Goal: Task Accomplishment & Management: Manage account settings

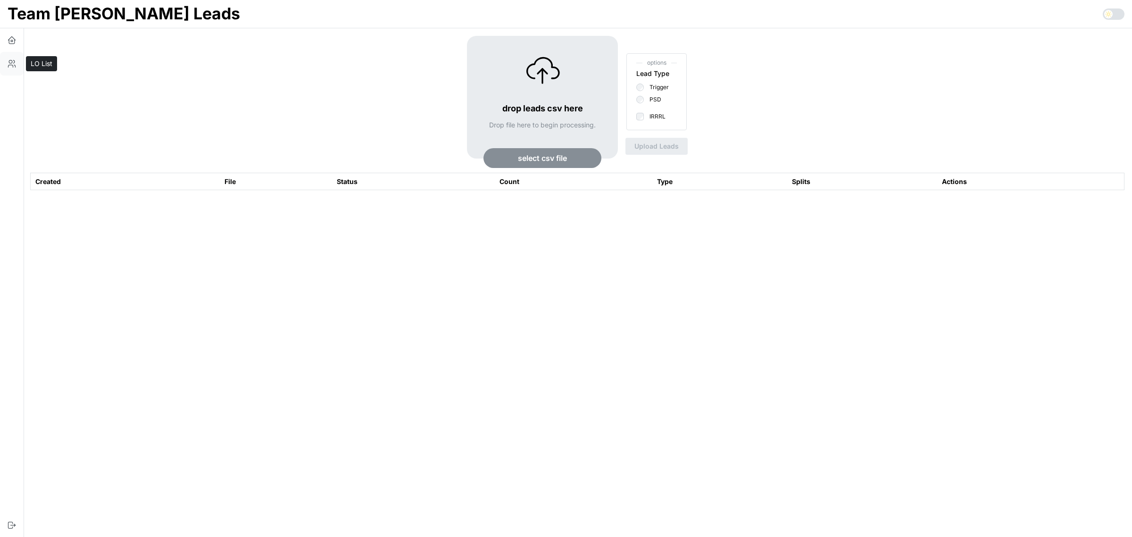
click at [13, 67] on icon "button" at bounding box center [11, 63] width 9 height 9
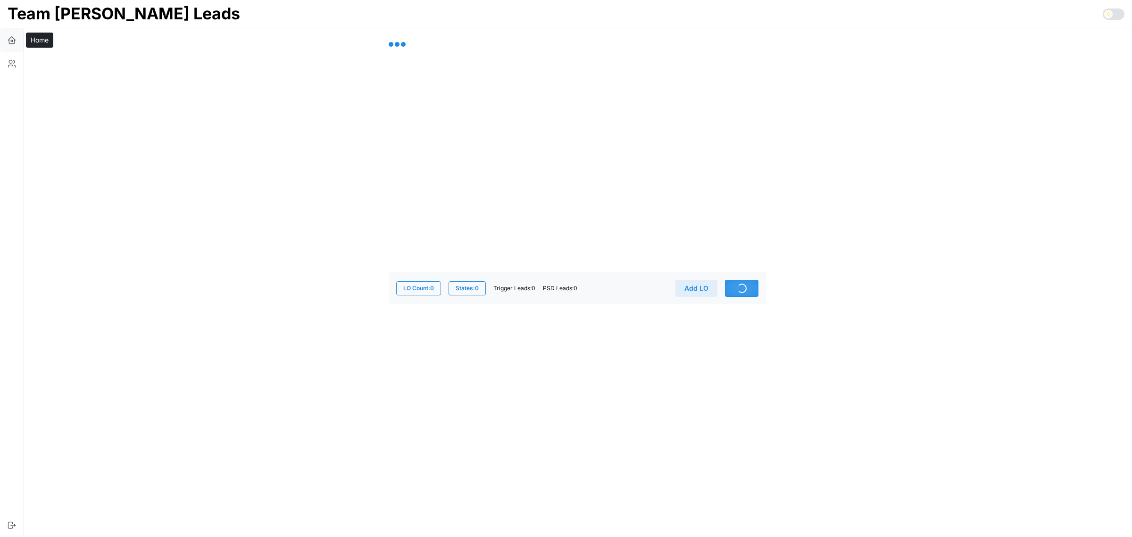
click at [11, 41] on icon "button" at bounding box center [11, 40] width 1 height 1
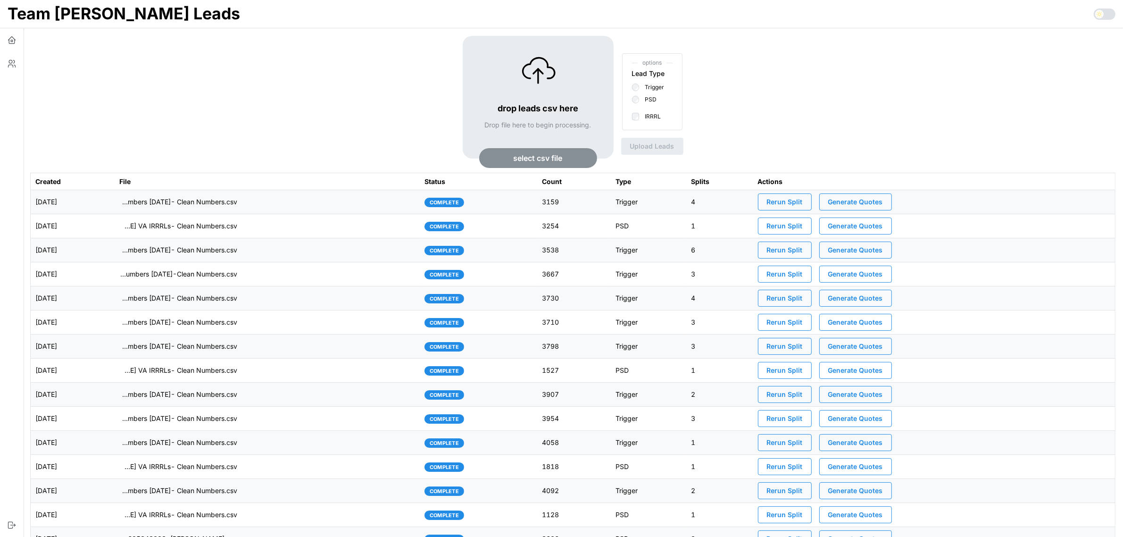
click at [307, 200] on td "imports/[PERSON_NAME]/1758808525005-TU Master List With Numbers [DATE]- Clean N…" at bounding box center [267, 202] width 305 height 24
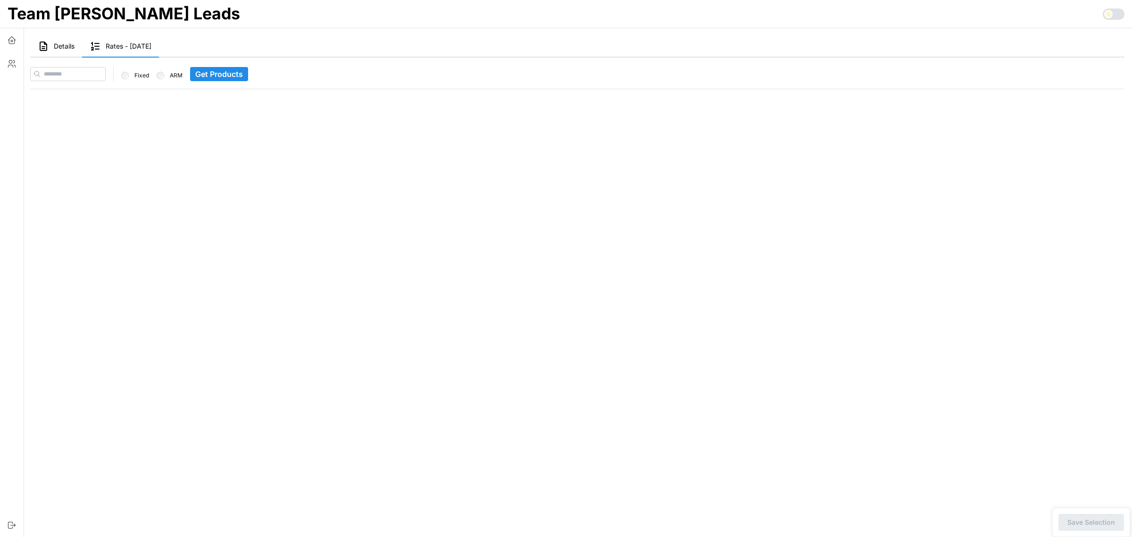
click at [60, 46] on span "Details" at bounding box center [64, 46] width 21 height 7
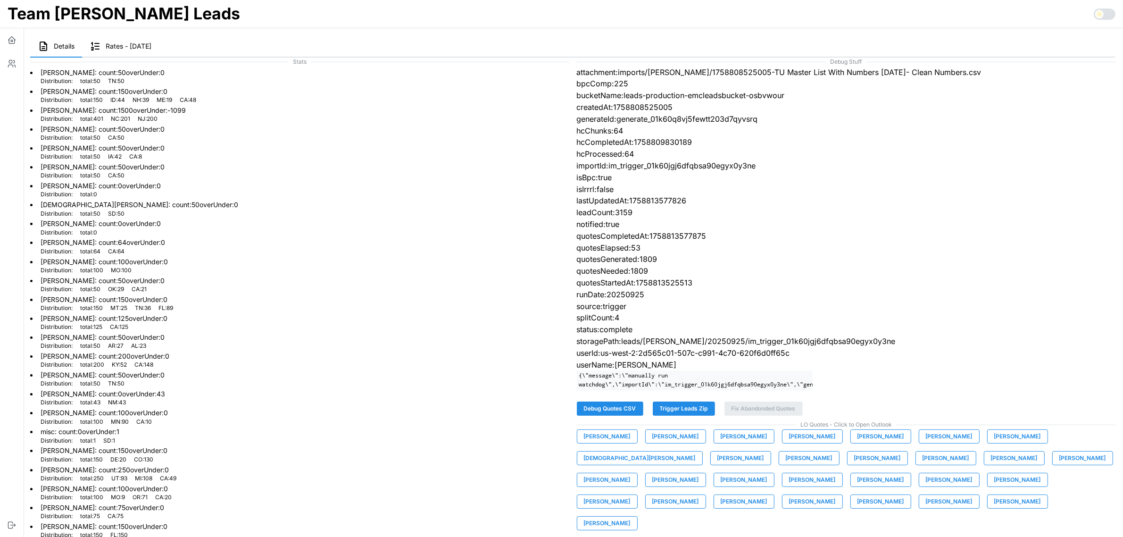
click at [690, 411] on span "Trigger Leads Zip" at bounding box center [684, 408] width 48 height 13
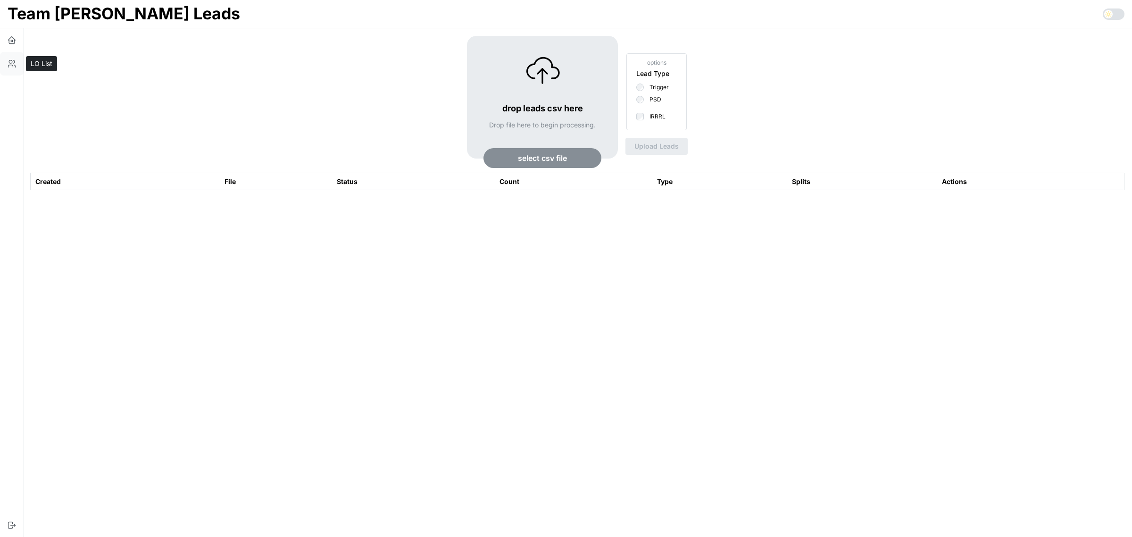
click at [6, 66] on button "button" at bounding box center [12, 64] width 24 height 24
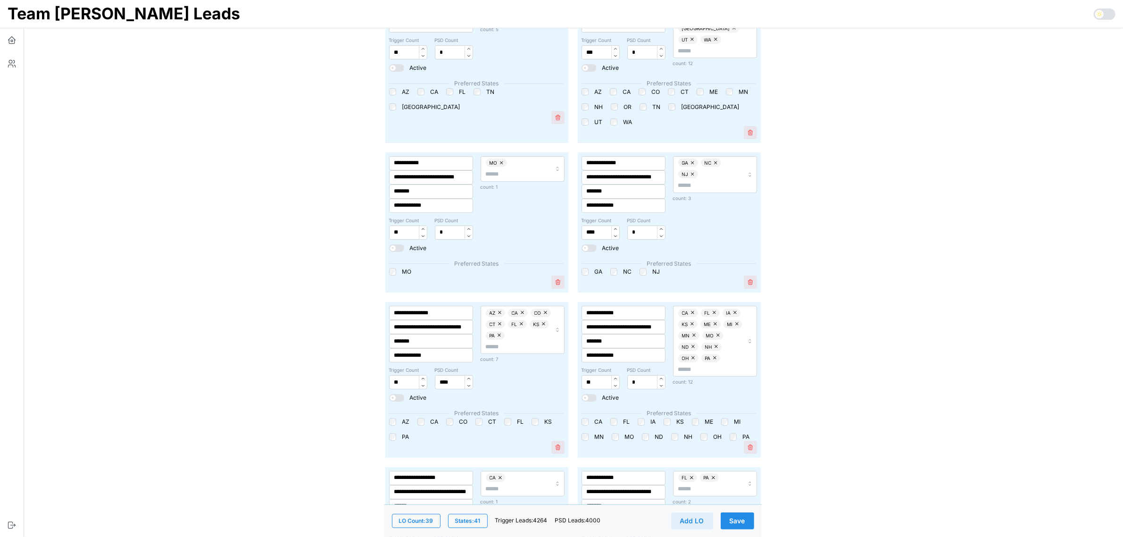
scroll to position [177, 0]
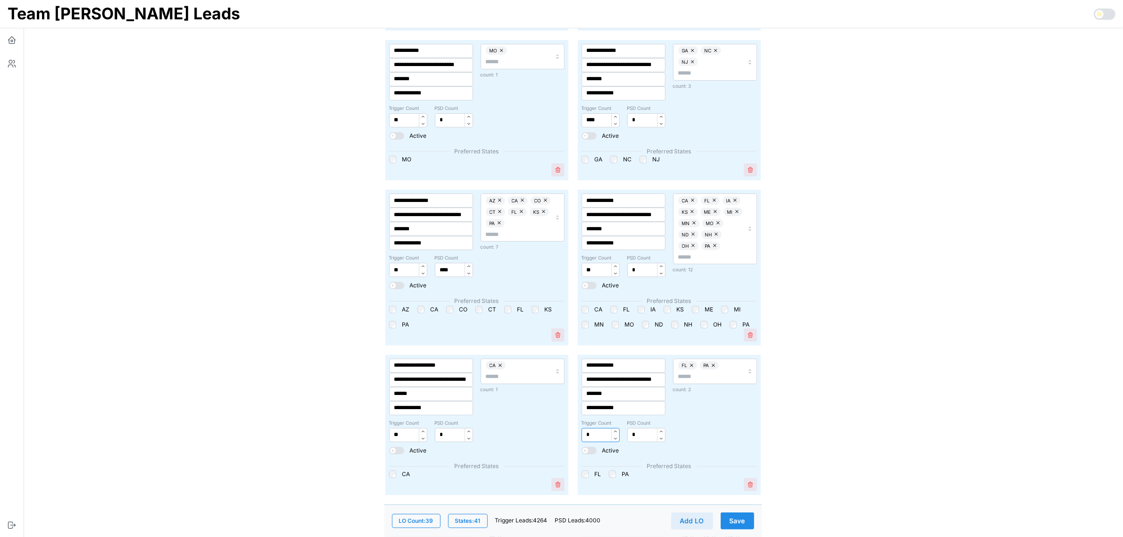
click at [597, 428] on input "*" at bounding box center [601, 435] width 38 height 14
type input "***"
click at [586, 263] on input "**" at bounding box center [601, 270] width 38 height 14
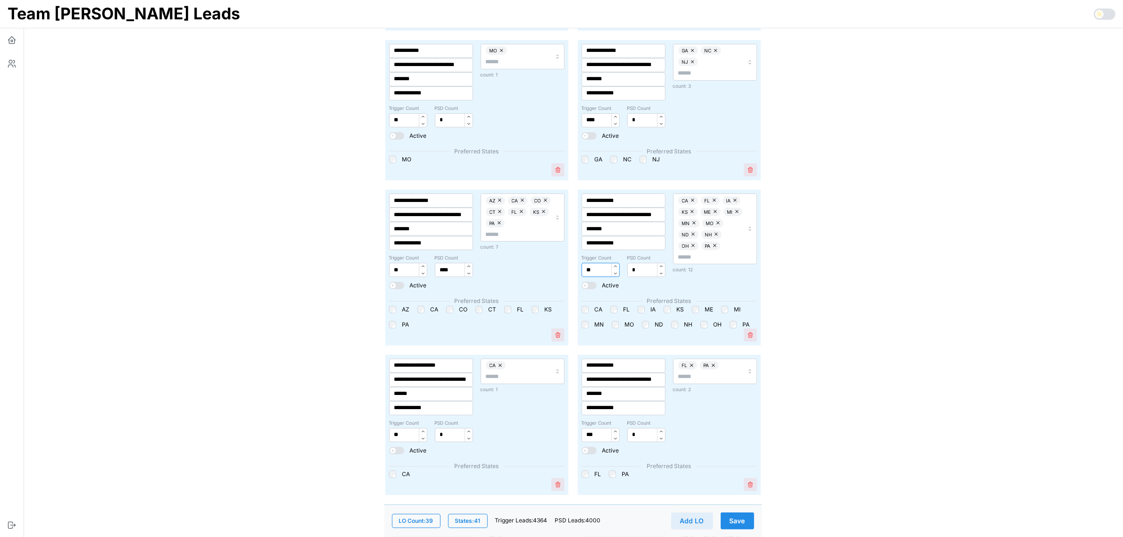
click at [591, 263] on input "**" at bounding box center [601, 270] width 38 height 14
type input "***"
click at [388, 255] on div "**********" at bounding box center [431, 241] width 92 height 103
click at [394, 263] on input "**" at bounding box center [408, 270] width 38 height 14
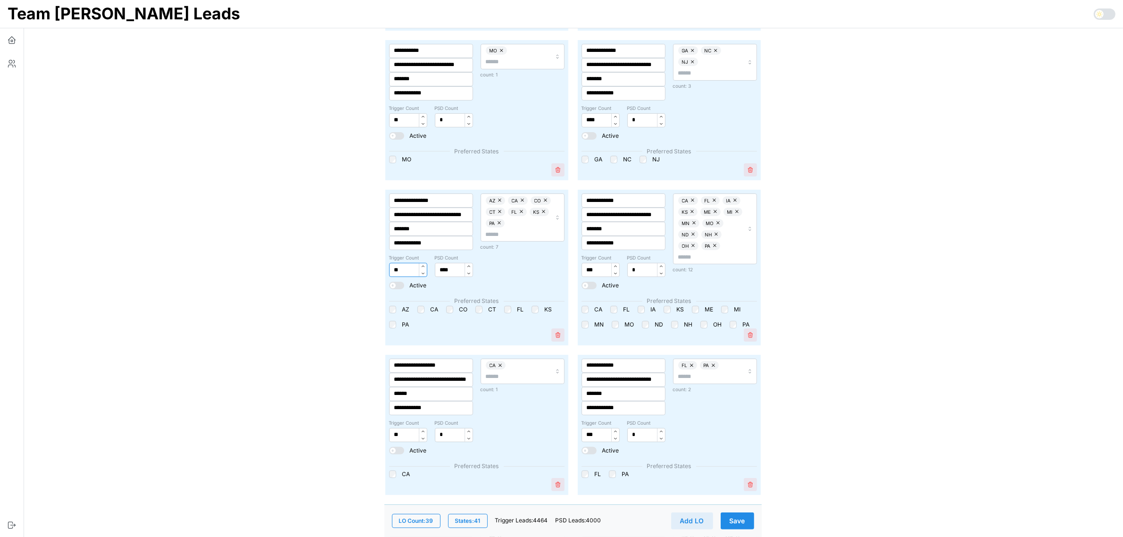
click at [394, 263] on input "**" at bounding box center [408, 270] width 38 height 14
type input "***"
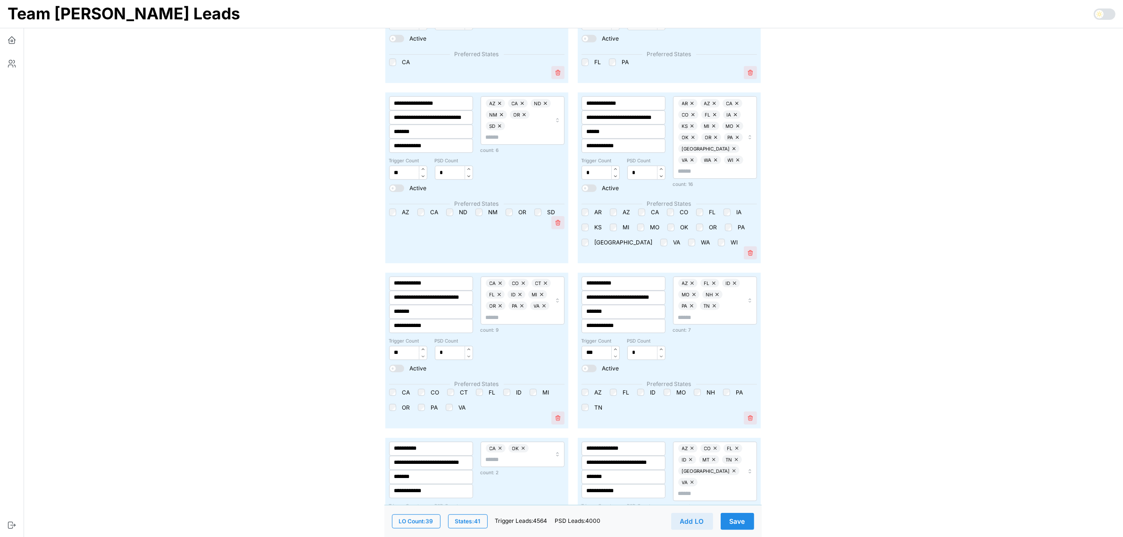
scroll to position [590, 0]
click at [592, 165] on input "*" at bounding box center [601, 172] width 38 height 14
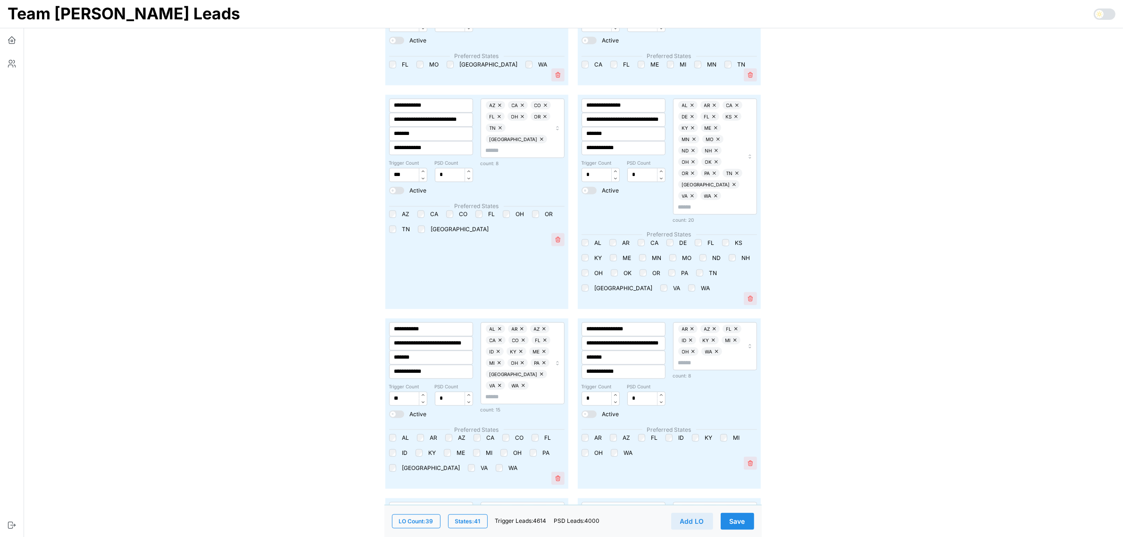
scroll to position [1297, 0]
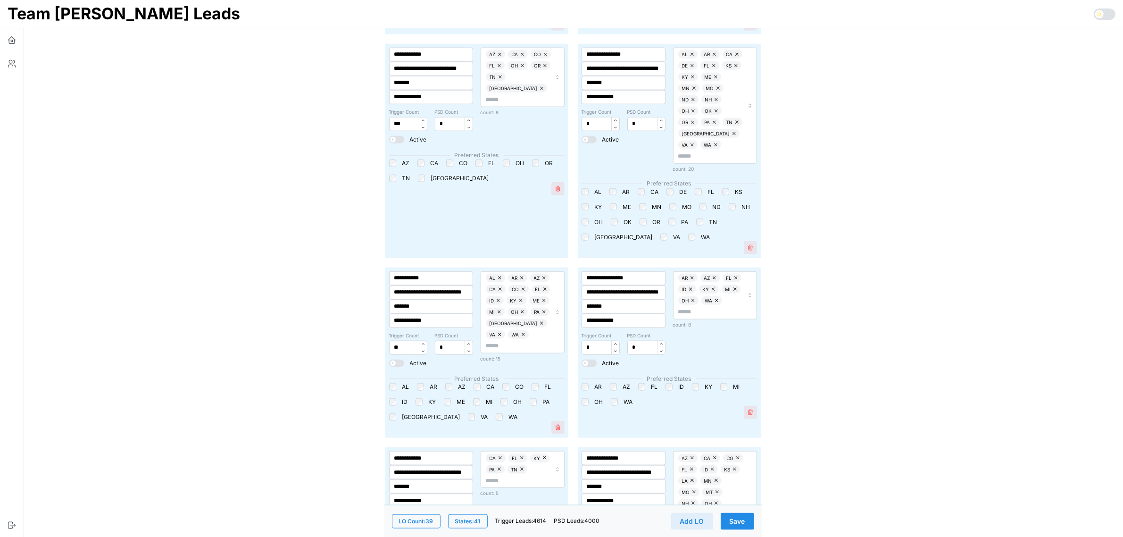
type input "**"
click at [395, 341] on input "**" at bounding box center [408, 348] width 38 height 14
click at [392, 341] on input "**" at bounding box center [408, 348] width 38 height 14
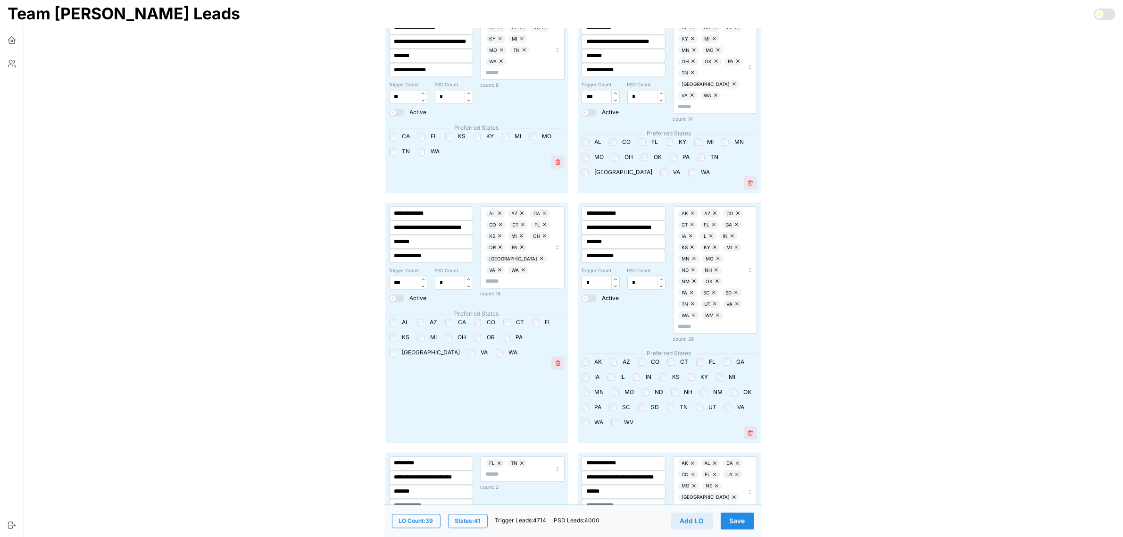
scroll to position [2653, 0]
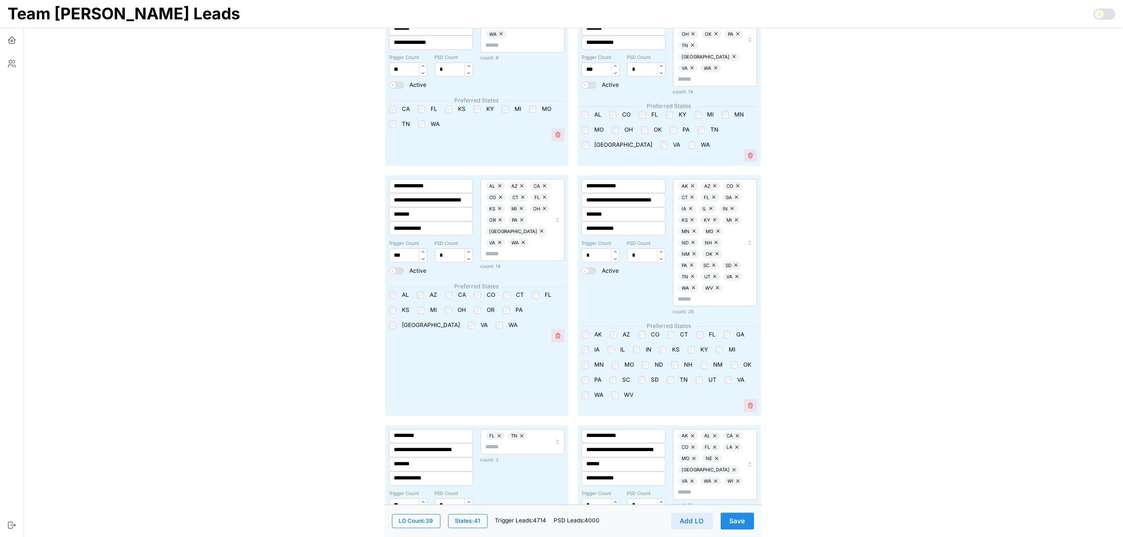
type input "***"
click at [401, 498] on input "**" at bounding box center [408, 505] width 38 height 14
type input "***"
click at [733, 527] on span "Save" at bounding box center [738, 521] width 16 height 16
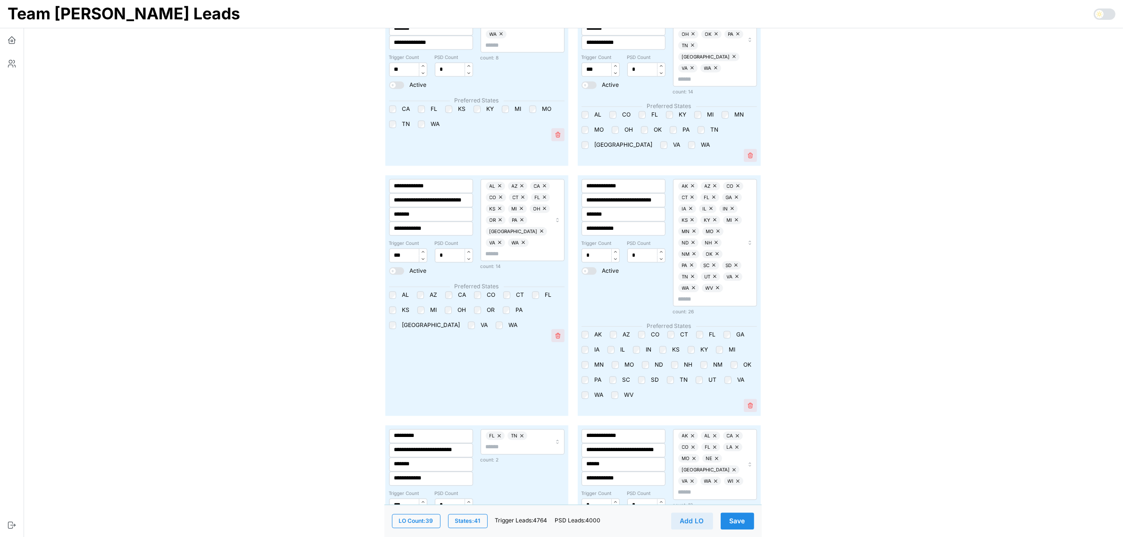
scroll to position [0, 0]
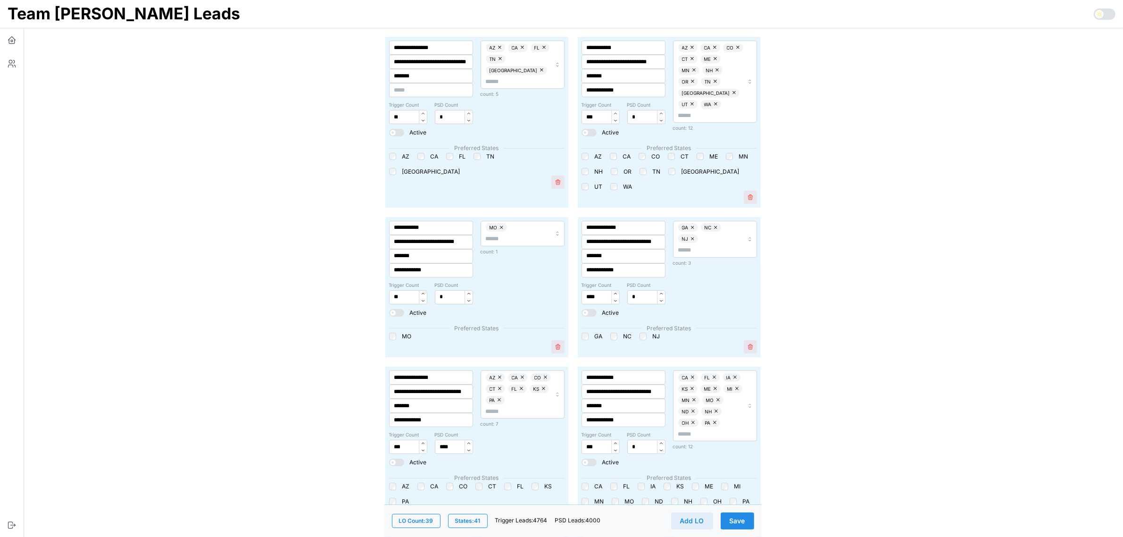
click at [733, 527] on span "Save" at bounding box center [738, 521] width 16 height 16
click at [11, 42] on icon "button" at bounding box center [11, 40] width 1 height 1
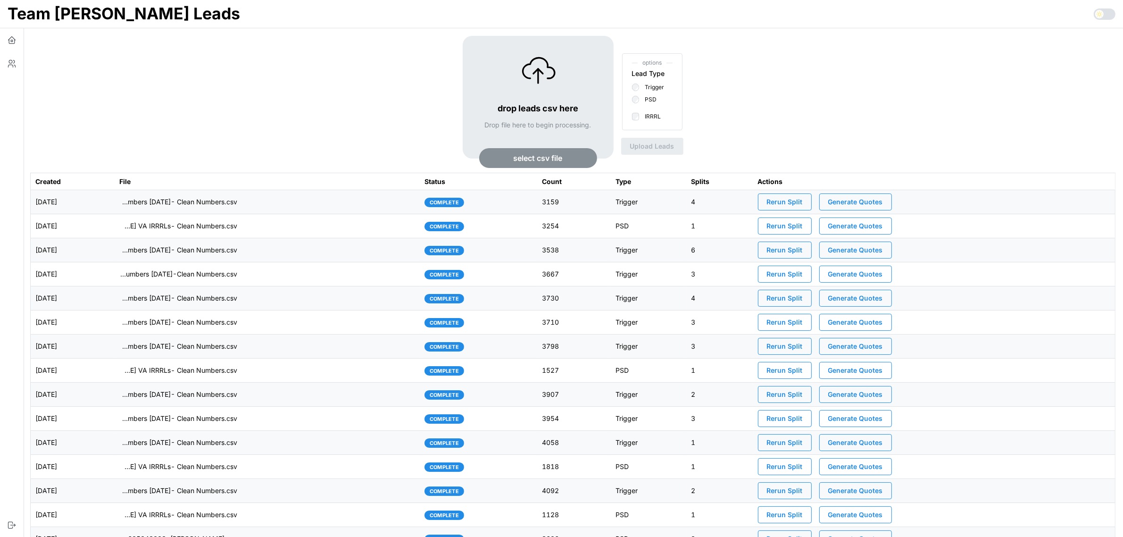
click at [543, 157] on span "select csv file" at bounding box center [538, 158] width 49 height 19
click at [550, 157] on span "select csv file" at bounding box center [538, 158] width 49 height 19
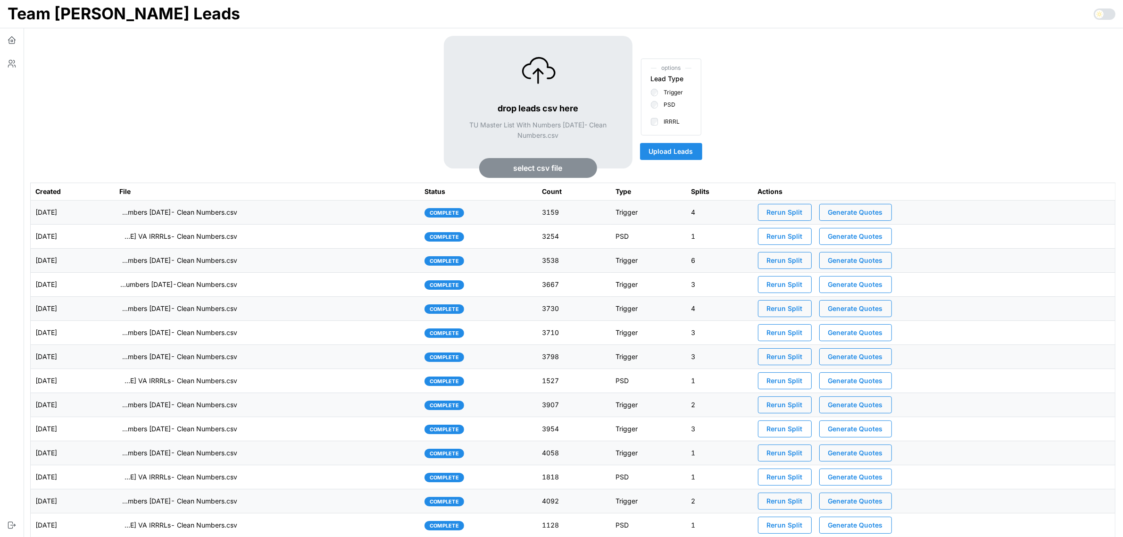
click at [678, 153] on span "Upload Leads" at bounding box center [671, 151] width 44 height 16
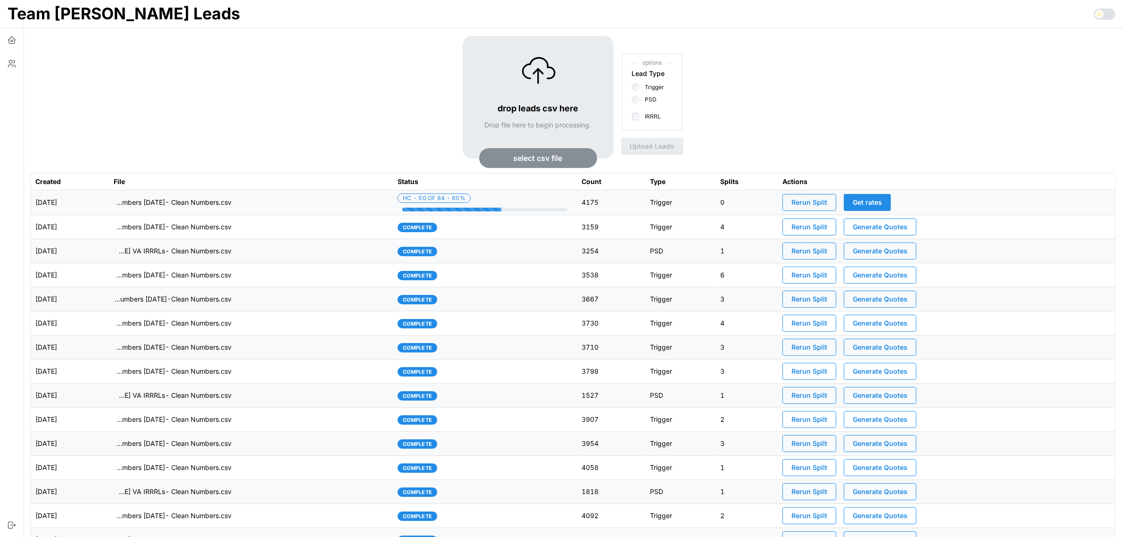
click at [282, 203] on td "imports/[PERSON_NAME]/1758897724868-TU Master List With Numbers [DATE]- Clean N…" at bounding box center [251, 202] width 284 height 25
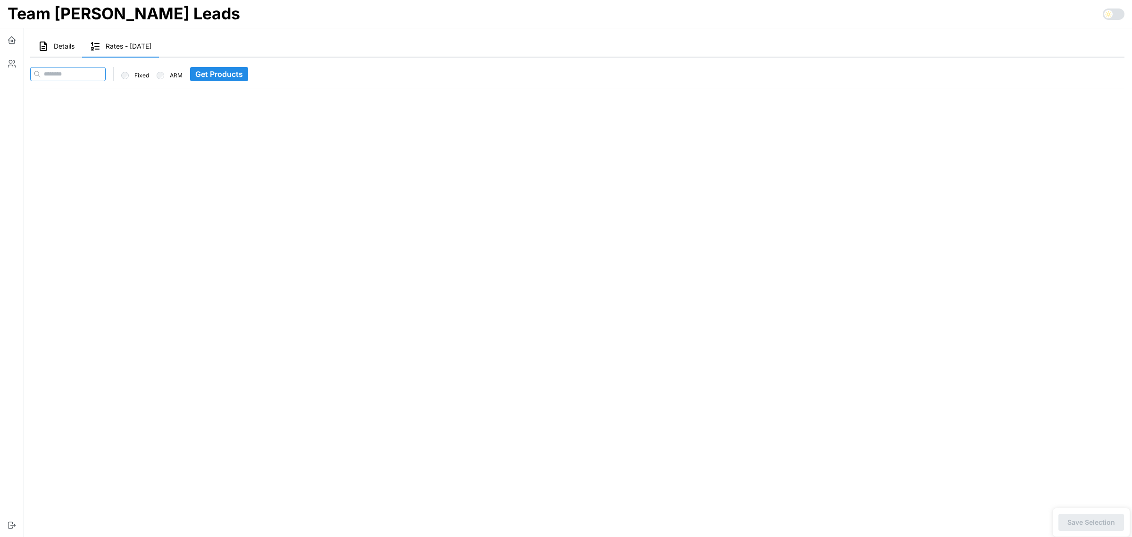
click at [86, 71] on input at bounding box center [67, 74] width 75 height 14
paste input "**********"
type input "**********"
click at [235, 71] on span "Get Products" at bounding box center [238, 73] width 48 height 13
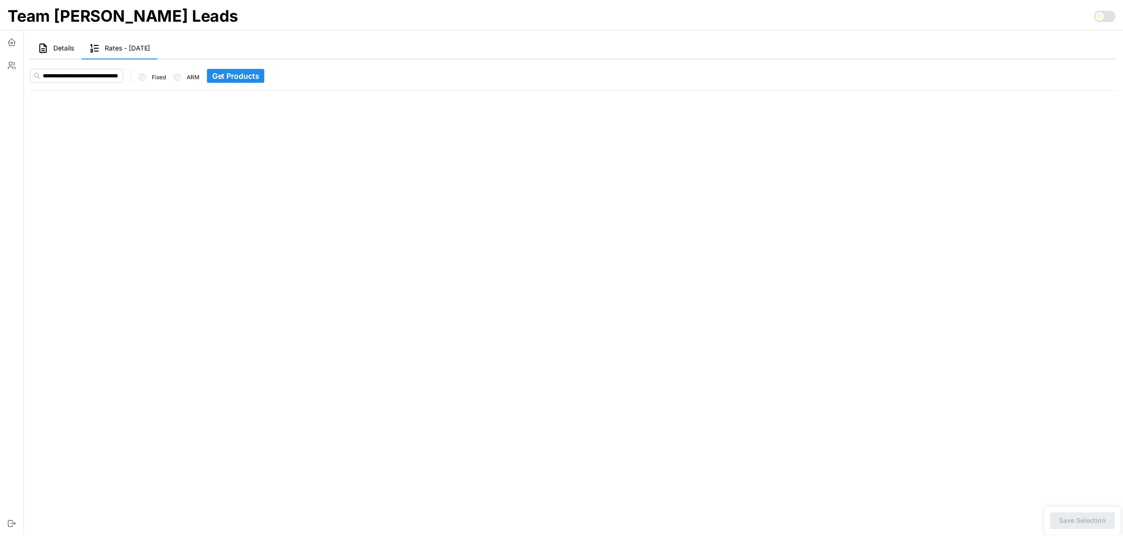
scroll to position [0, 0]
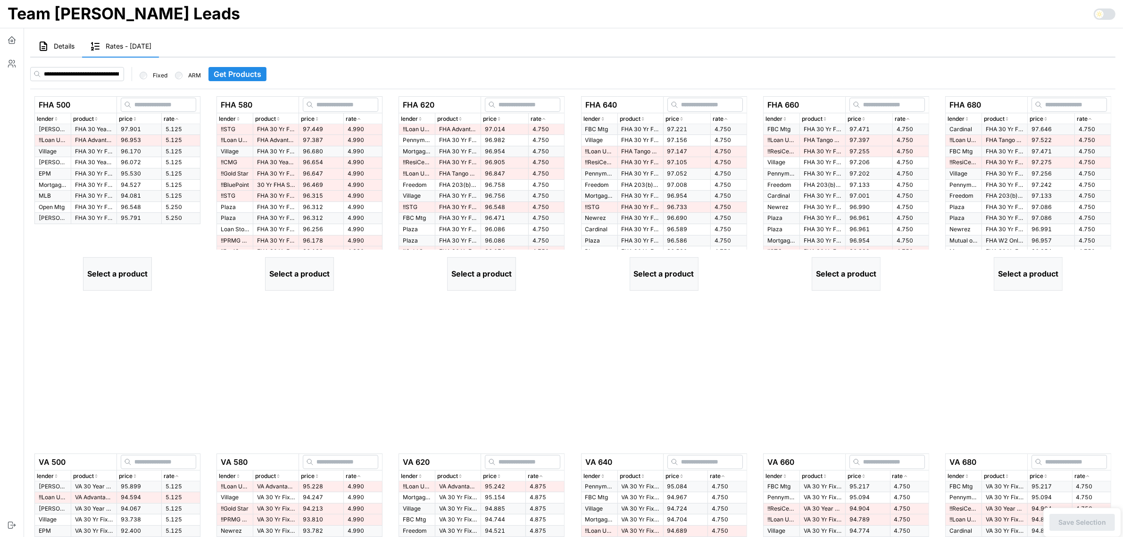
click at [173, 117] on p "rate" at bounding box center [169, 119] width 11 height 9
click at [124, 137] on span "96.953" at bounding box center [131, 139] width 20 height 7
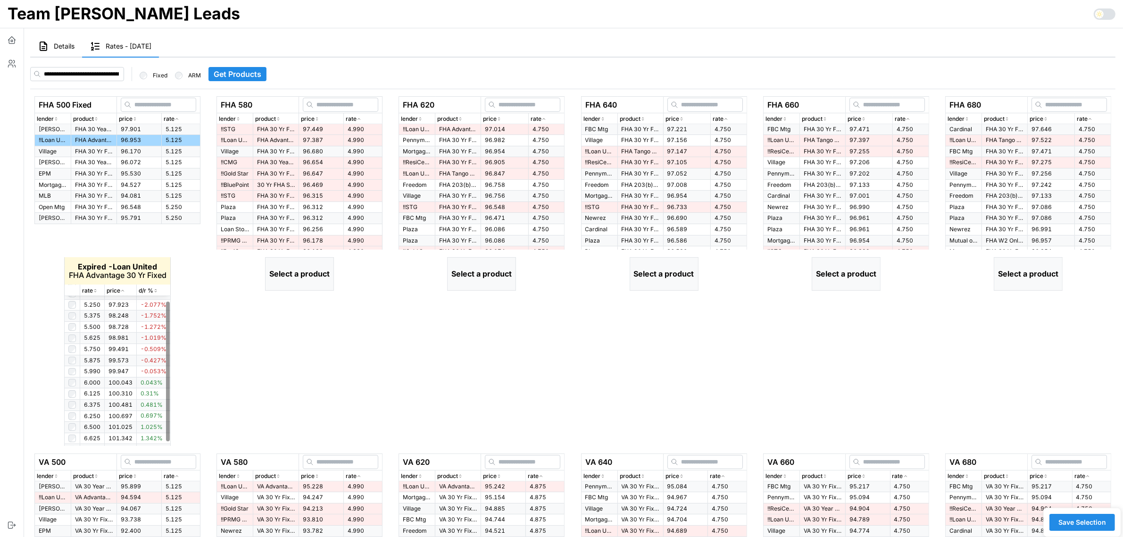
scroll to position [59, 0]
click at [95, 289] on icon "button" at bounding box center [95, 291] width 5 height 6
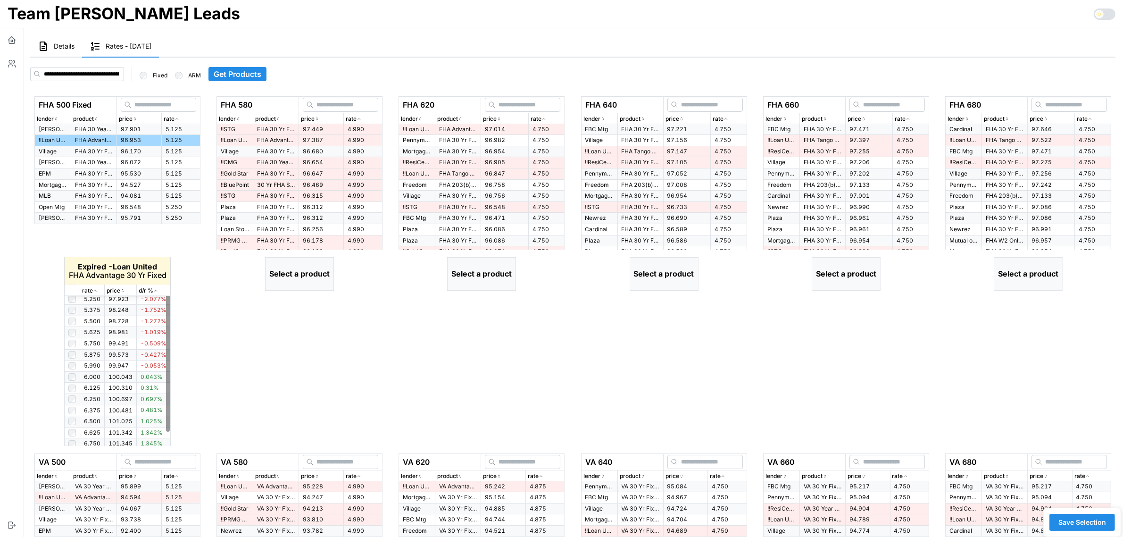
scroll to position [59, 0]
click at [361, 118] on icon "button" at bounding box center [359, 119] width 5 height 6
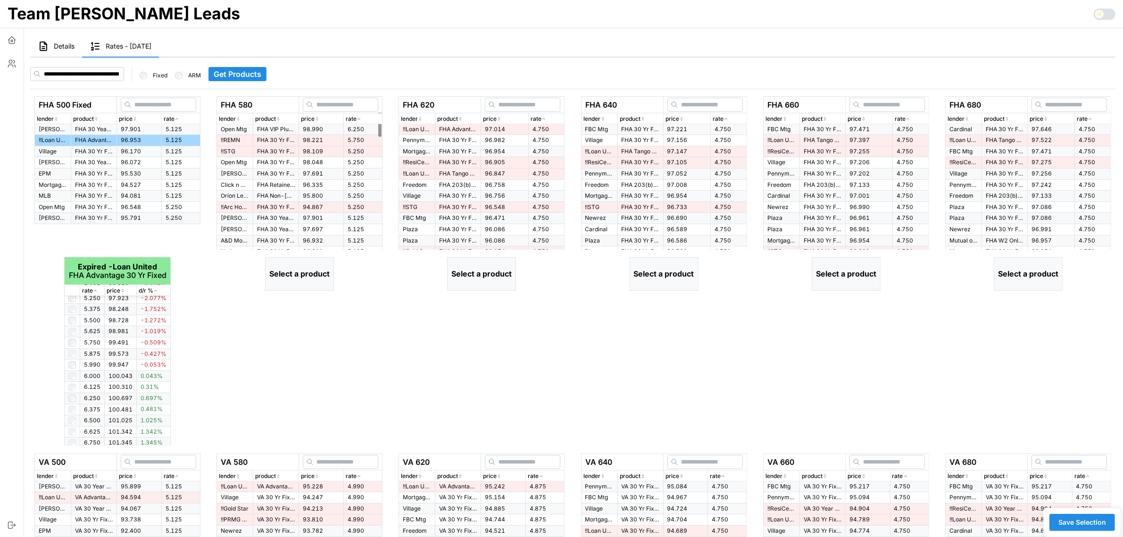
click at [361, 118] on icon "button" at bounding box center [359, 119] width 5 height 6
click at [321, 126] on td "97.449" at bounding box center [321, 129] width 45 height 11
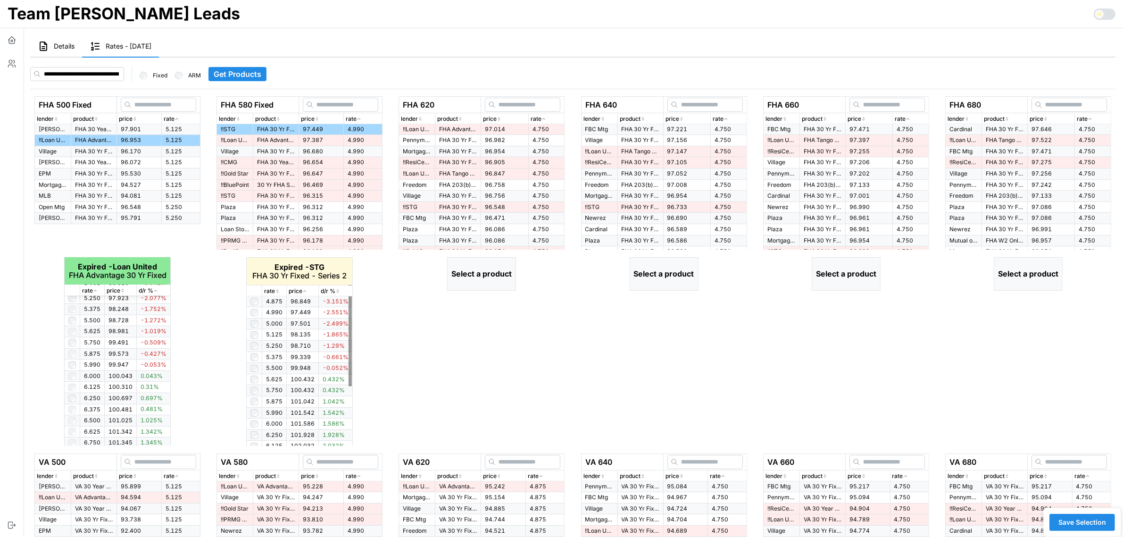
click at [278, 294] on div "rate" at bounding box center [274, 291] width 20 height 9
click at [277, 290] on icon "button" at bounding box center [277, 291] width 5 height 6
click at [543, 117] on icon "button" at bounding box center [544, 119] width 5 height 6
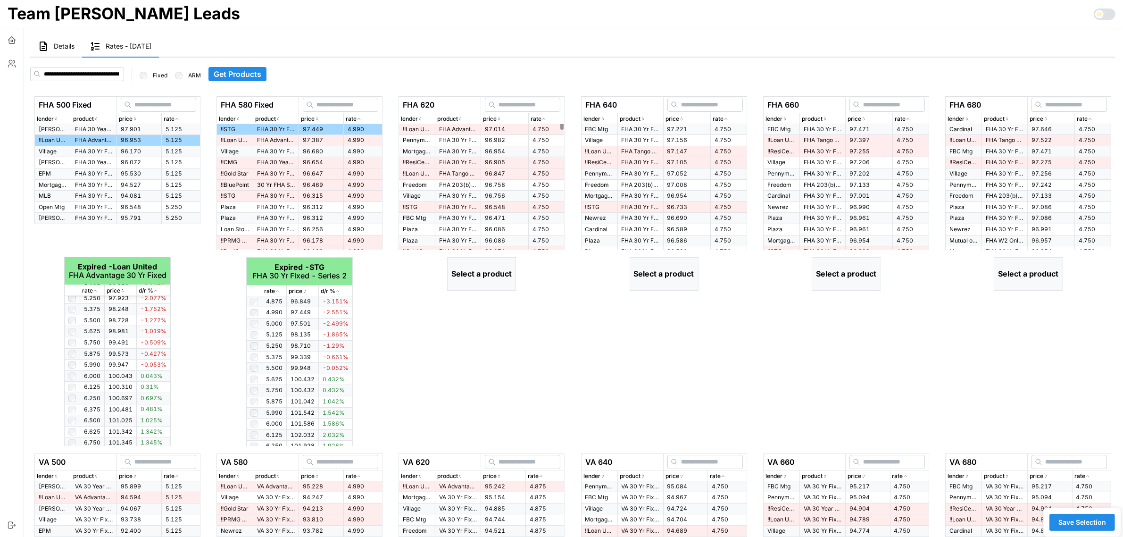
click at [498, 126] on span "97.014" at bounding box center [495, 128] width 20 height 7
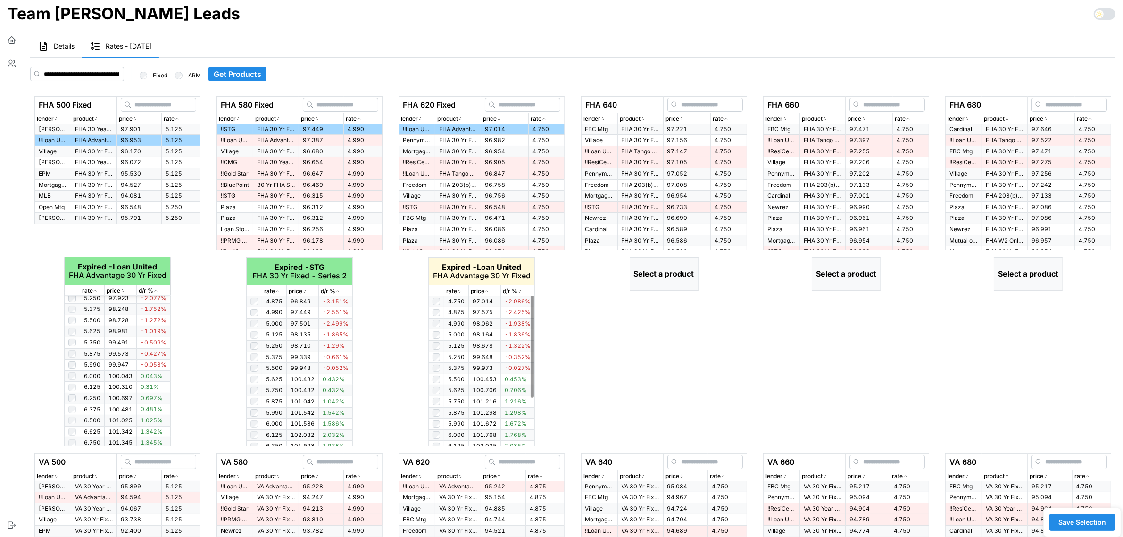
click at [463, 292] on div "rate" at bounding box center [456, 291] width 20 height 9
click at [460, 290] on icon "button" at bounding box center [459, 291] width 5 height 6
click at [729, 121] on div "rate" at bounding box center [729, 119] width 32 height 9
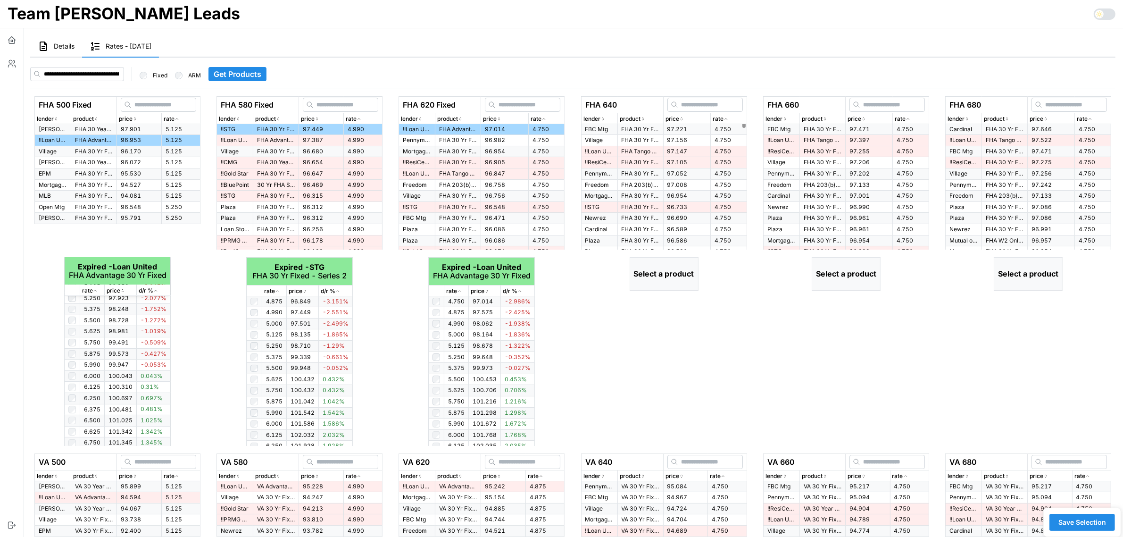
click at [663, 132] on td "97.221" at bounding box center [686, 129] width 47 height 11
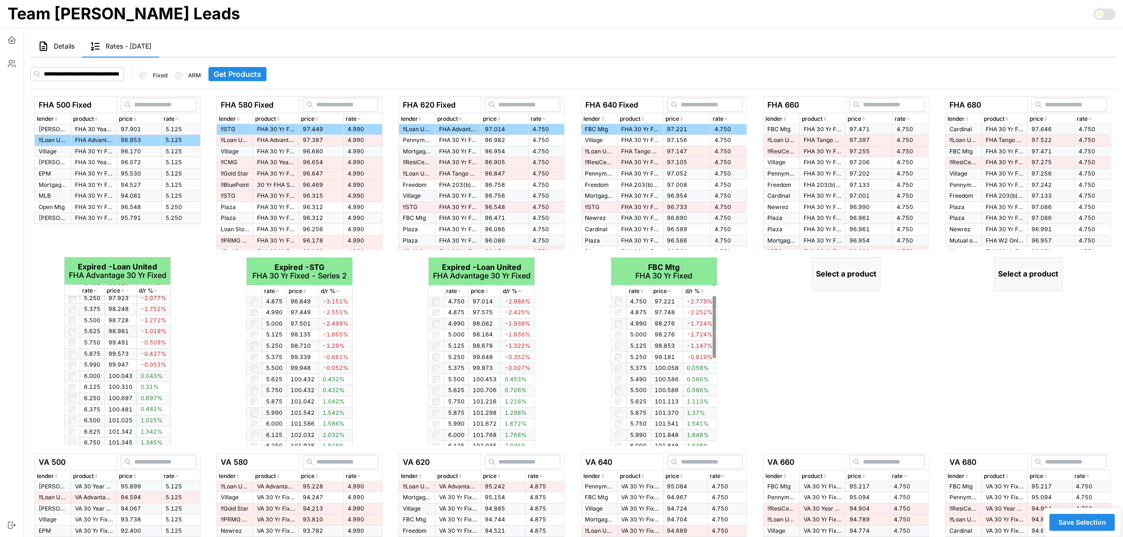
click at [642, 291] on icon "button" at bounding box center [642, 291] width 5 height 6
click at [836, 129] on p "FHA 30 Yr Fixed" at bounding box center [823, 129] width 38 height 8
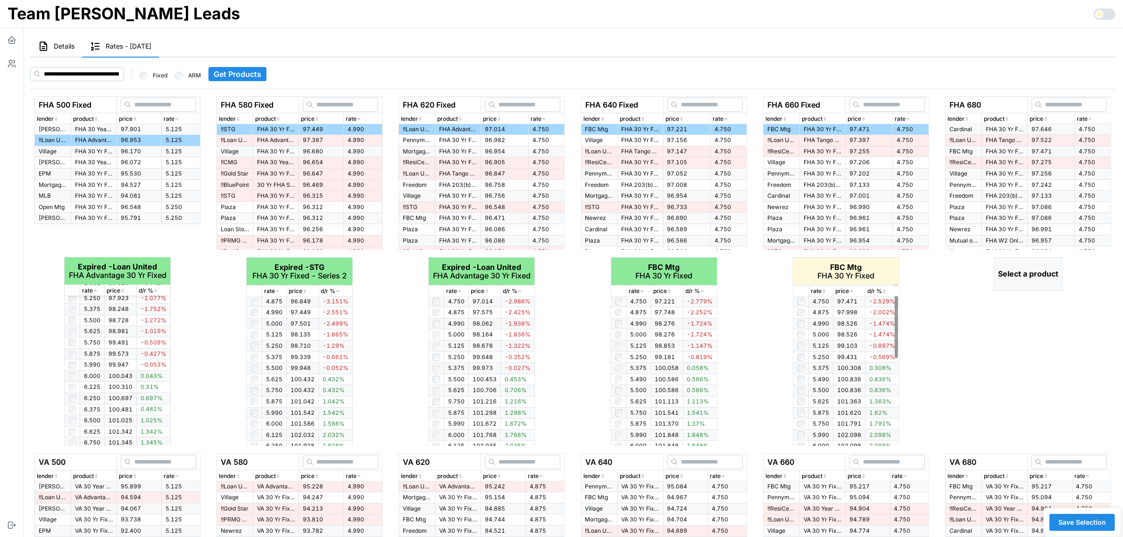
click at [822, 292] on icon "button" at bounding box center [824, 291] width 5 height 6
click at [1041, 129] on span "97.646" at bounding box center [1042, 128] width 20 height 7
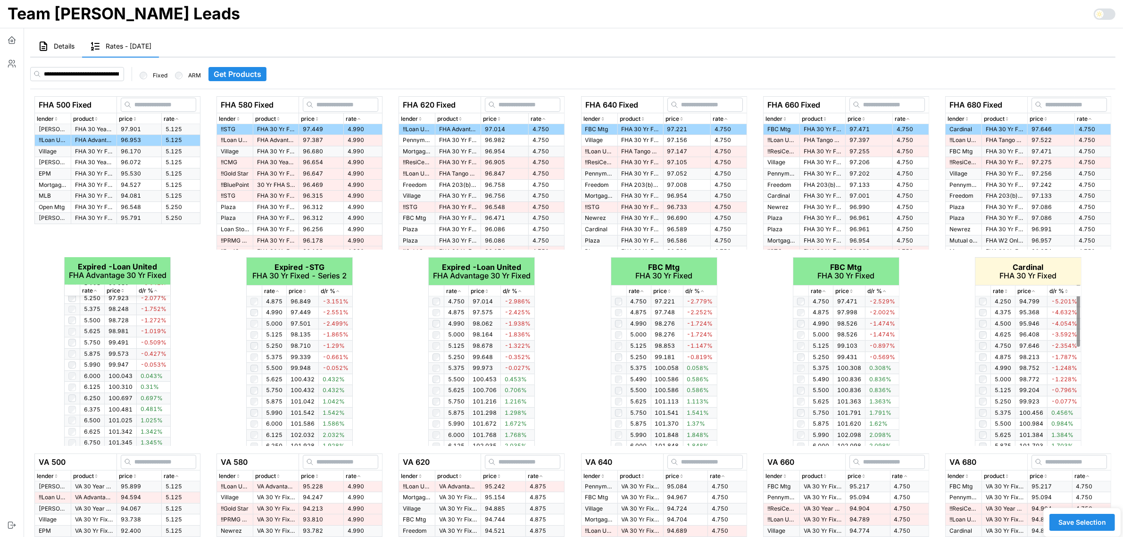
click at [1004, 289] on icon "button" at bounding box center [1006, 291] width 5 height 6
click at [1008, 290] on icon "button" at bounding box center [1006, 291] width 5 height 6
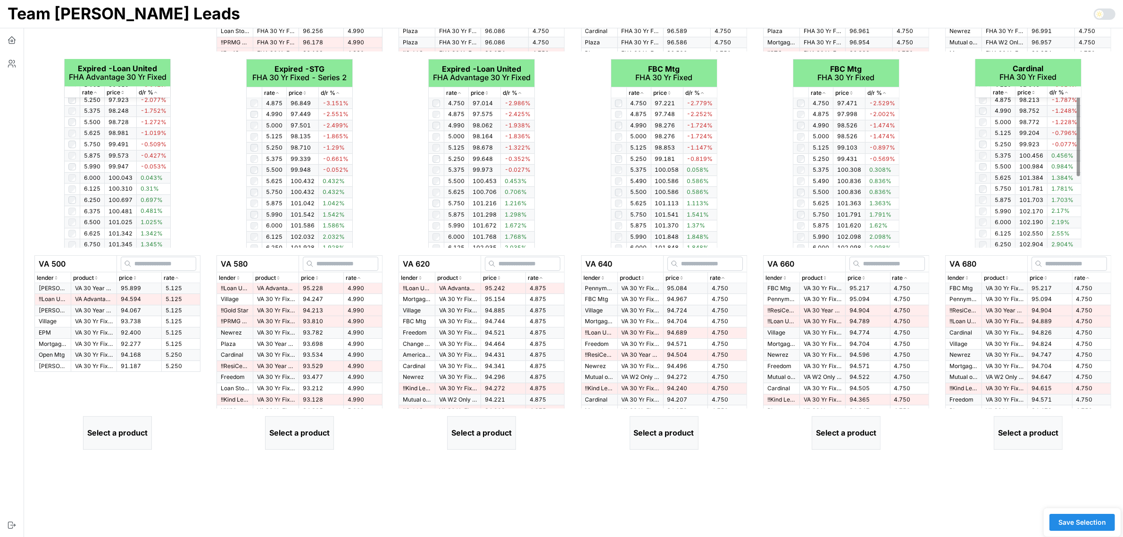
scroll to position [236, 0]
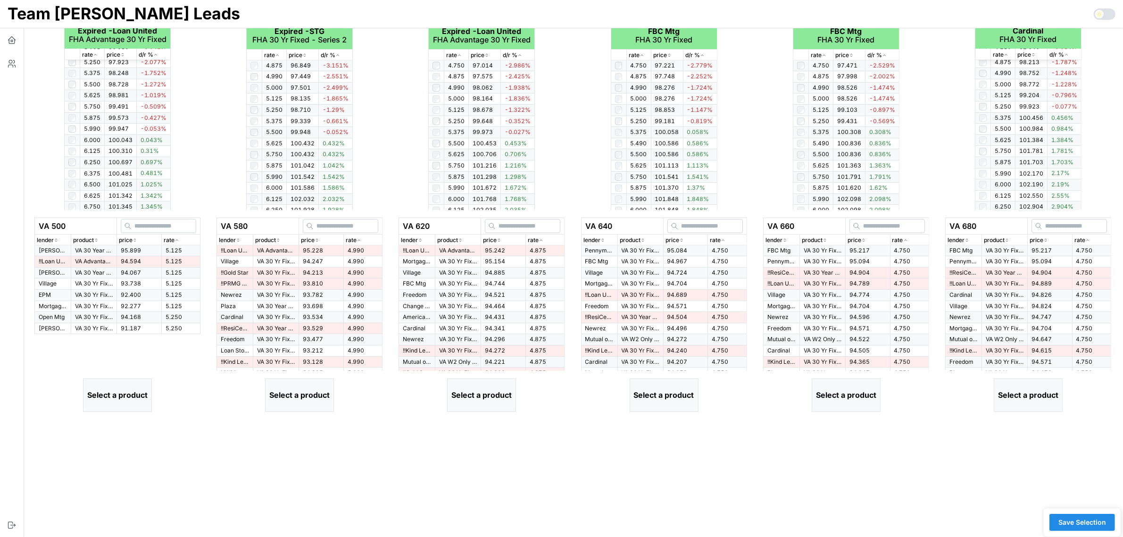
click at [177, 240] on icon "button" at bounding box center [176, 240] width 2 height 1
click at [177, 239] on icon "button" at bounding box center [177, 240] width 5 height 6
click at [175, 249] on span "5.125" at bounding box center [174, 250] width 17 height 7
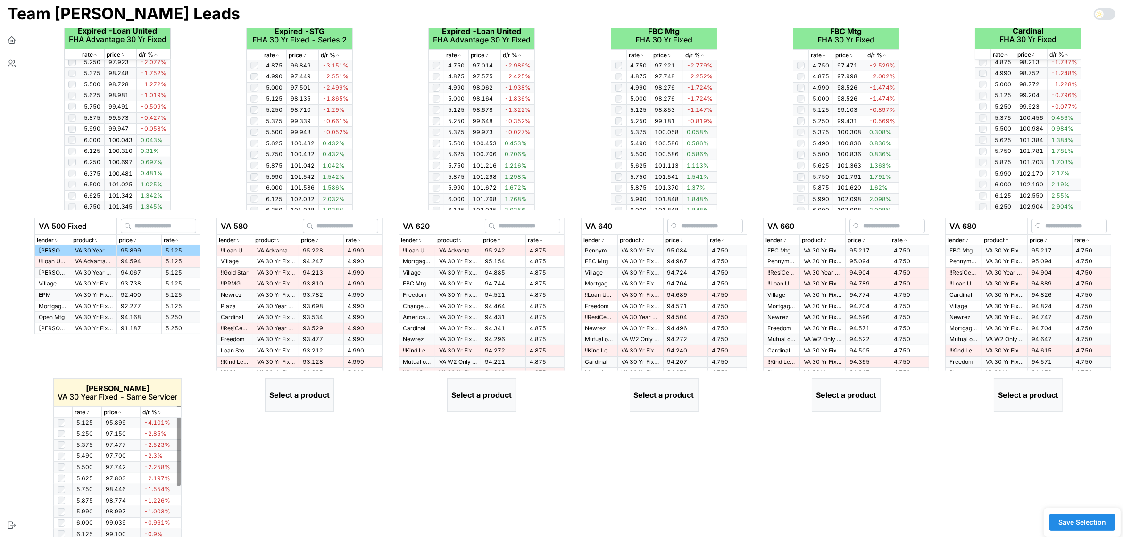
click at [85, 414] on icon "button" at bounding box center [87, 412] width 5 height 6
click at [85, 413] on icon "button" at bounding box center [87, 412] width 5 height 6
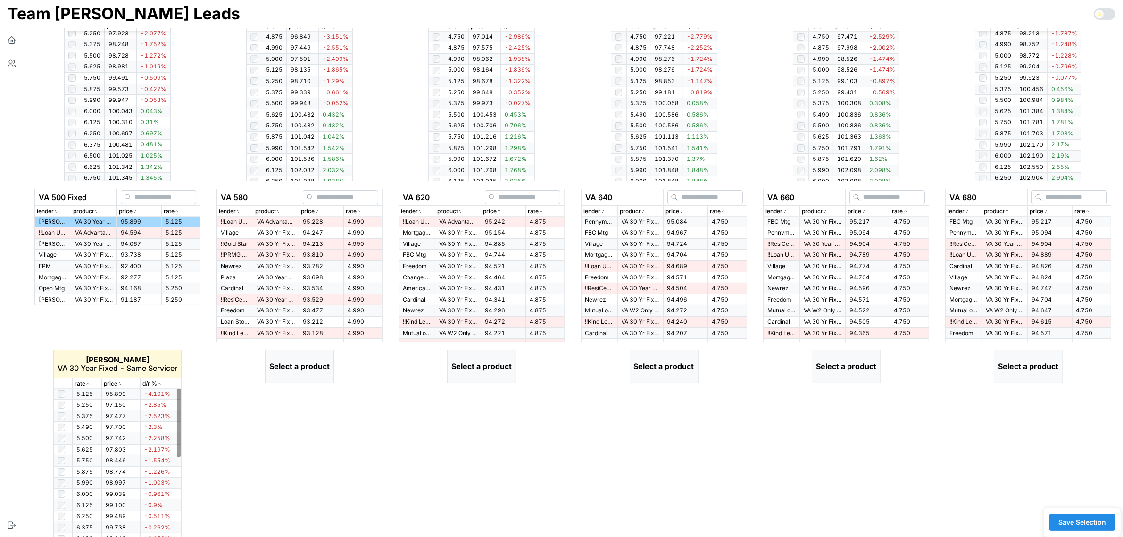
scroll to position [281, 0]
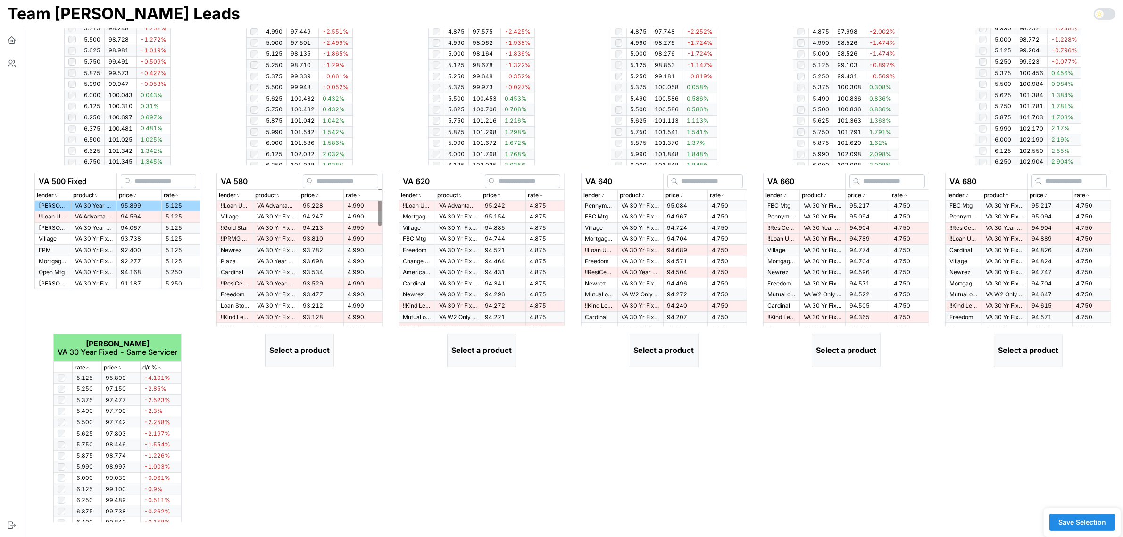
click at [333, 203] on td "95.228" at bounding box center [321, 205] width 45 height 11
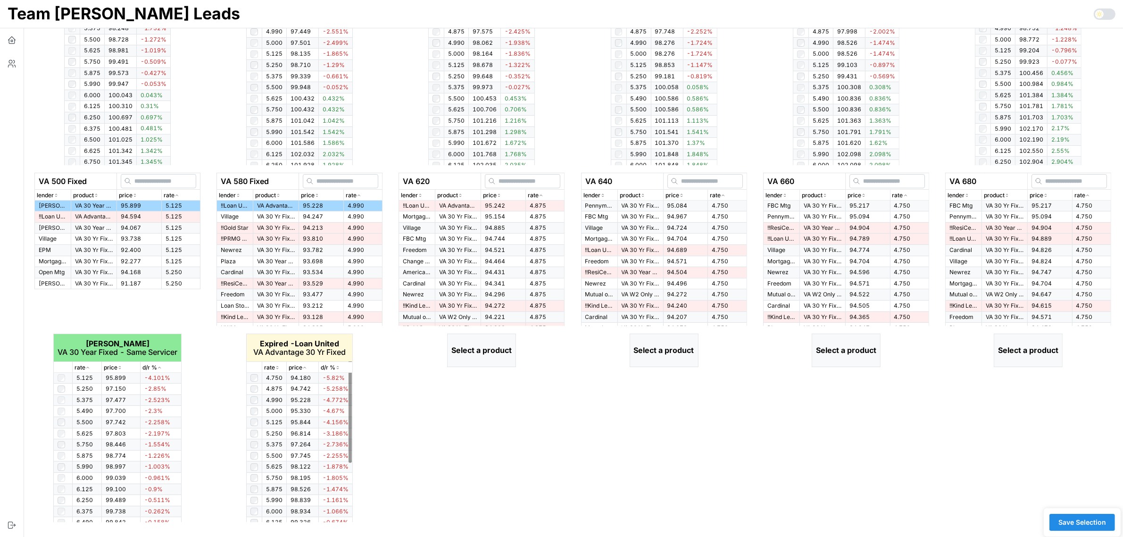
click at [274, 366] on p "rate" at bounding box center [269, 367] width 11 height 9
click at [278, 366] on icon "button" at bounding box center [277, 368] width 5 height 6
click at [543, 196] on icon "button" at bounding box center [541, 195] width 5 height 6
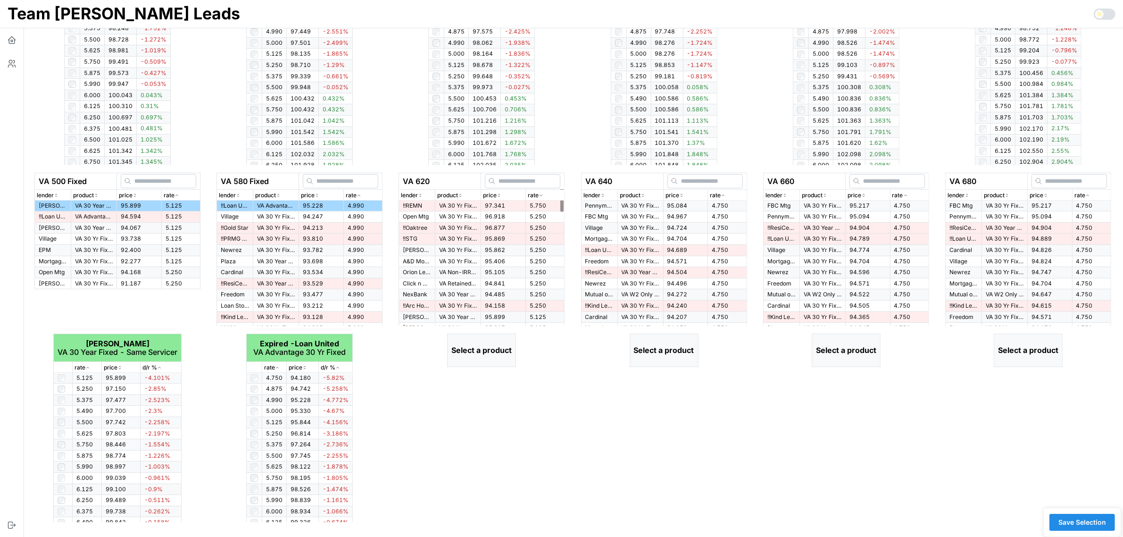
click at [543, 196] on icon "button" at bounding box center [541, 195] width 5 height 6
click at [497, 204] on span "95.242" at bounding box center [495, 205] width 20 height 7
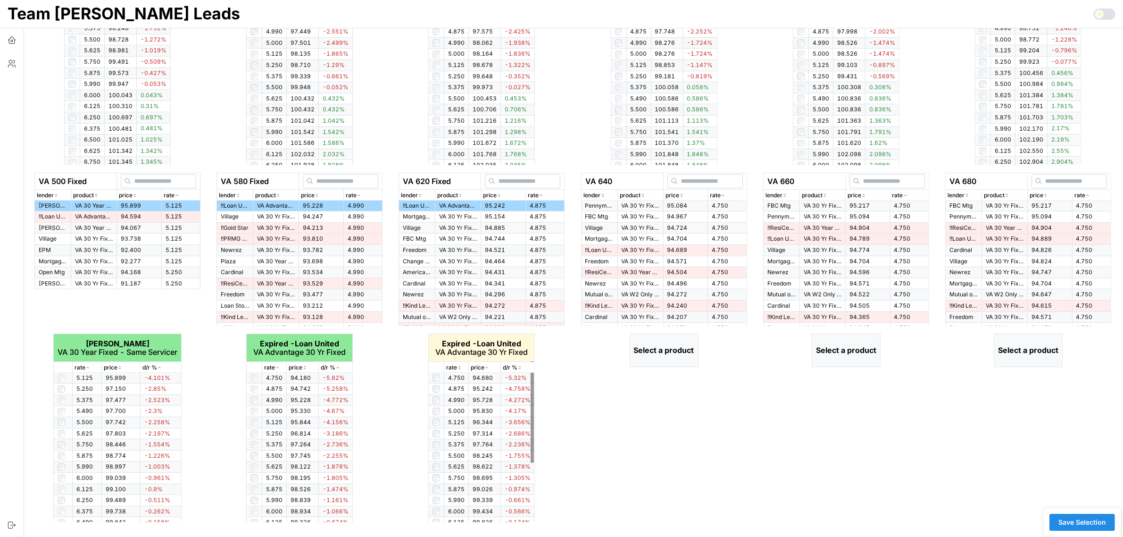
click at [456, 369] on p "rate" at bounding box center [451, 367] width 11 height 9
click at [725, 193] on icon "button" at bounding box center [723, 195] width 5 height 6
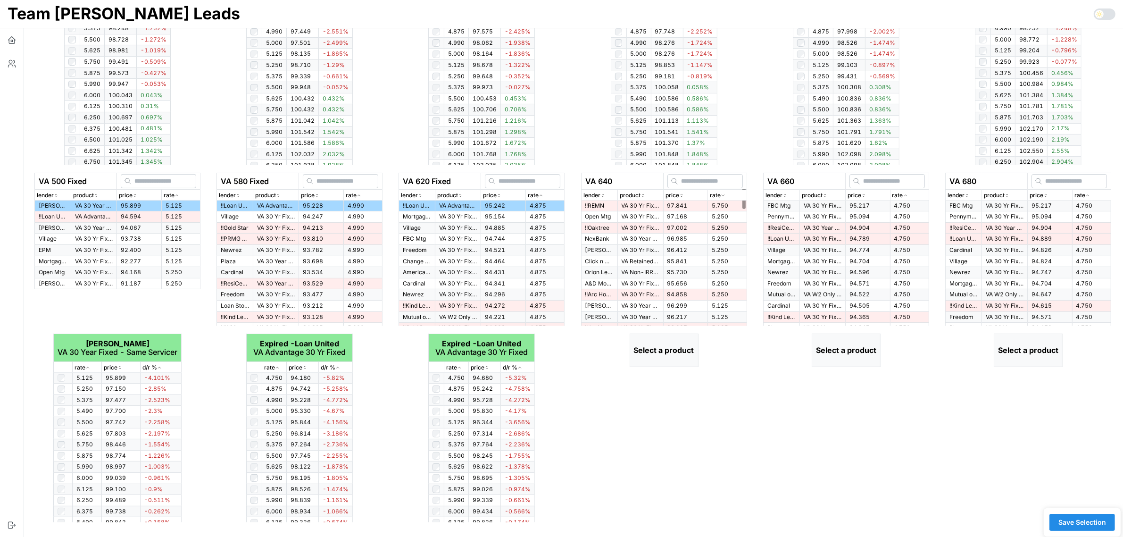
click at [725, 193] on icon "button" at bounding box center [723, 195] width 5 height 6
click at [702, 203] on td "95.084" at bounding box center [685, 205] width 45 height 11
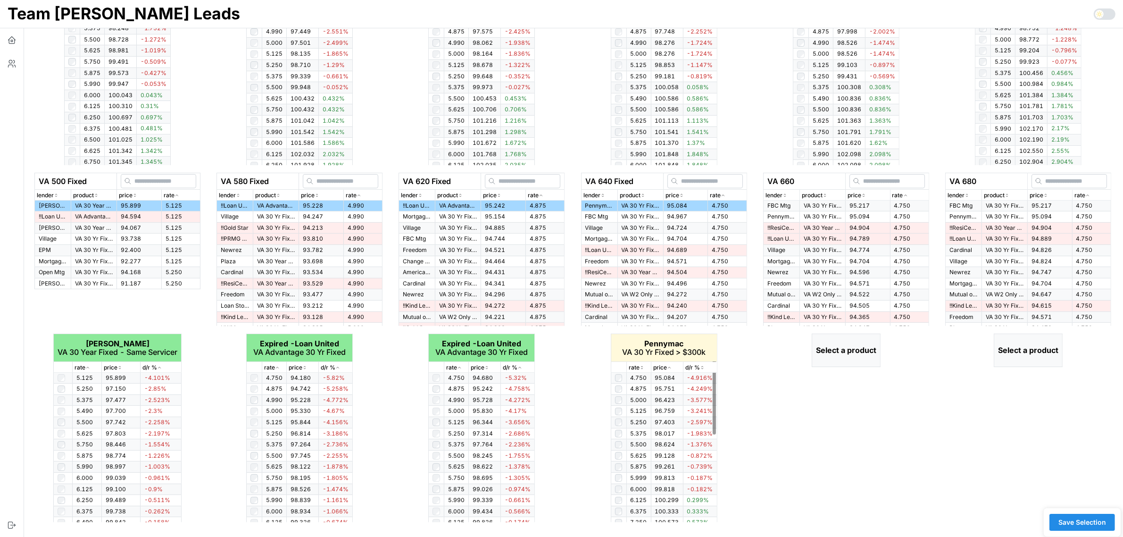
click at [643, 365] on icon "button" at bounding box center [642, 368] width 5 height 6
click at [902, 195] on p "rate" at bounding box center [897, 195] width 11 height 9
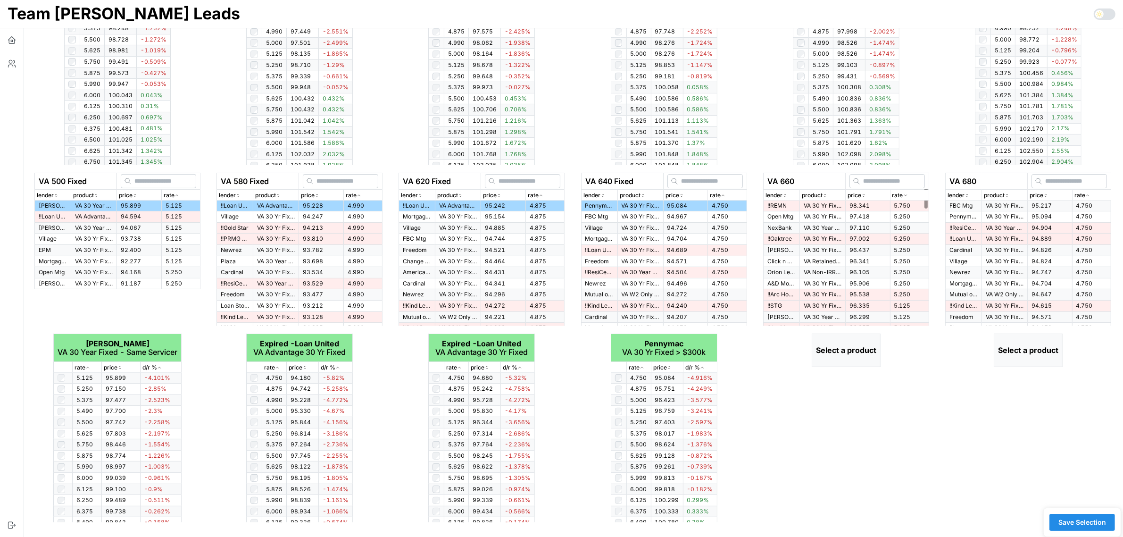
click at [902, 195] on p "rate" at bounding box center [897, 195] width 11 height 9
click at [847, 211] on td "95.094" at bounding box center [867, 216] width 45 height 11
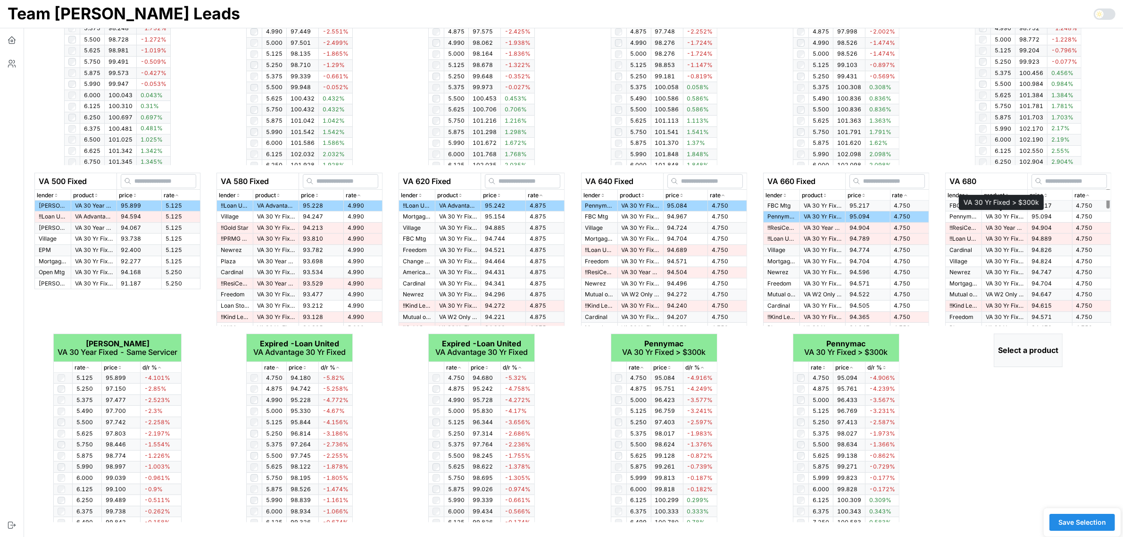
click at [999, 213] on p "VA 30 Yr Fixed > $300k" at bounding box center [1005, 217] width 38 height 8
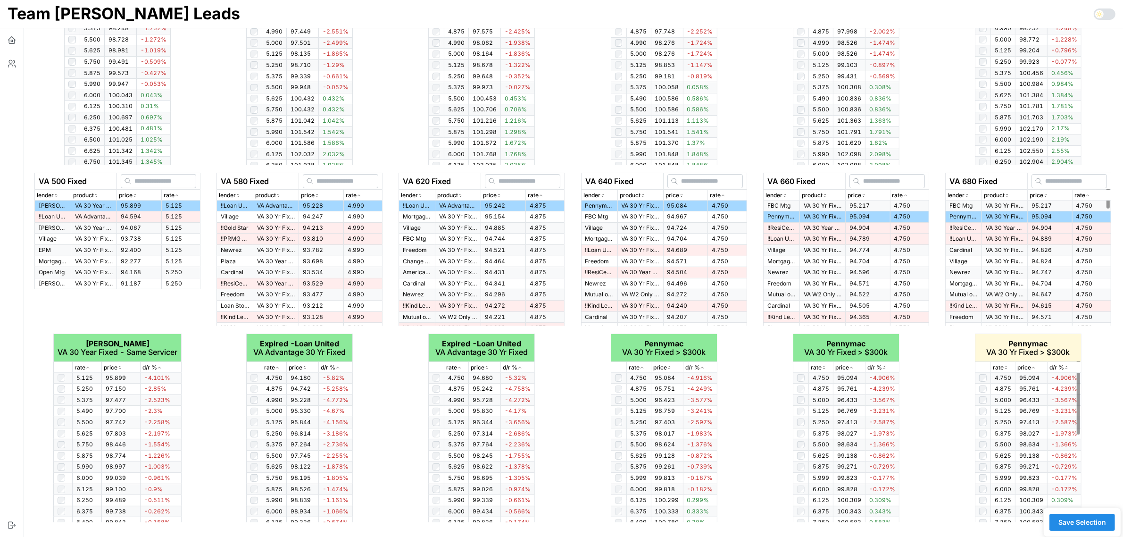
click at [1009, 364] on div "rate" at bounding box center [1003, 367] width 20 height 9
click at [1005, 366] on icon "button" at bounding box center [1006, 368] width 5 height 6
click at [1086, 519] on span "Save Selection" at bounding box center [1083, 522] width 48 height 16
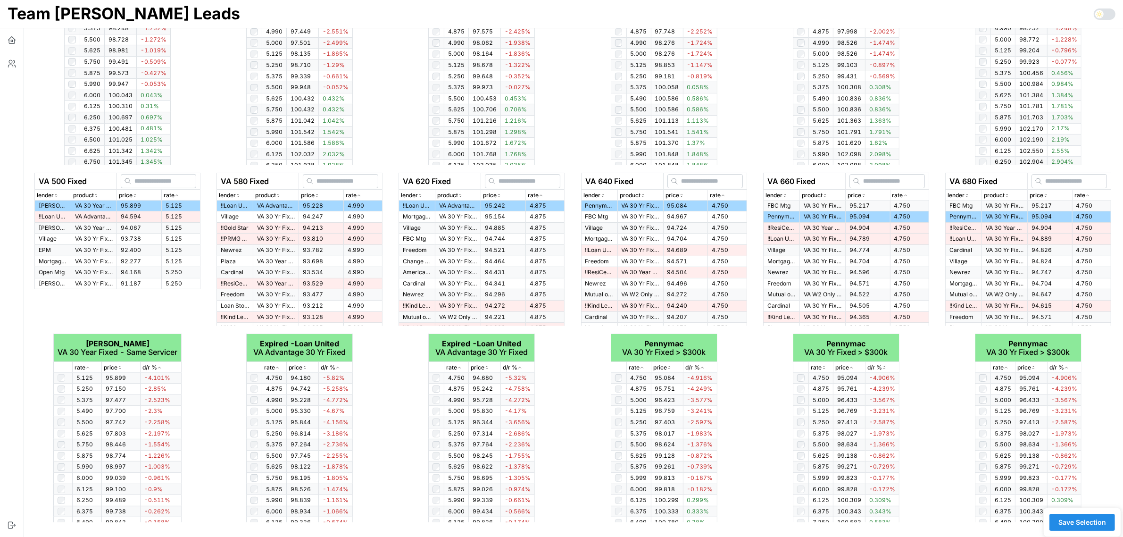
click at [1085, 519] on span "Save Selection" at bounding box center [1083, 522] width 48 height 16
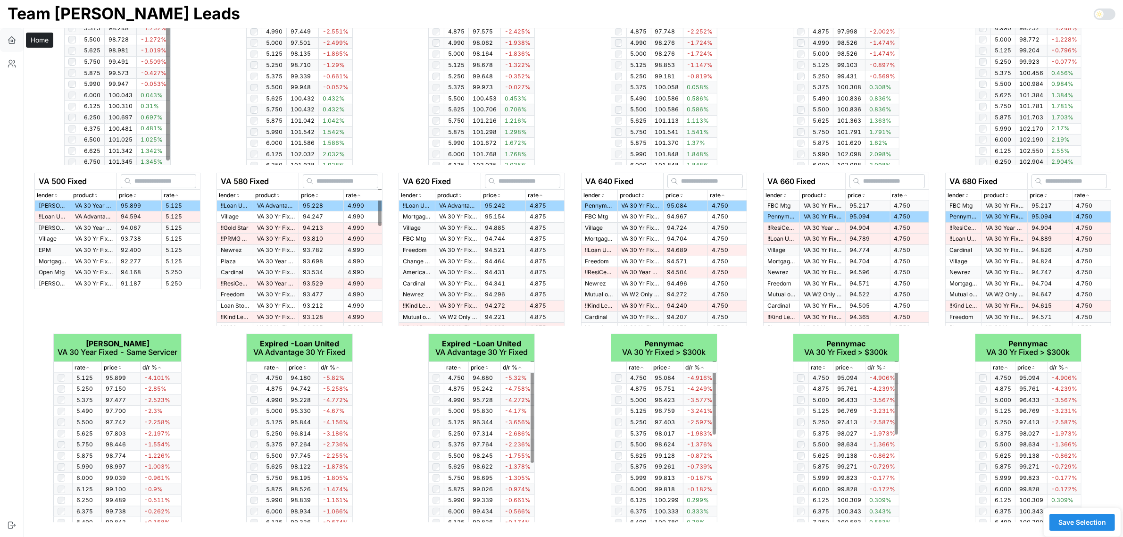
click at [15, 36] on icon "button" at bounding box center [11, 39] width 9 height 9
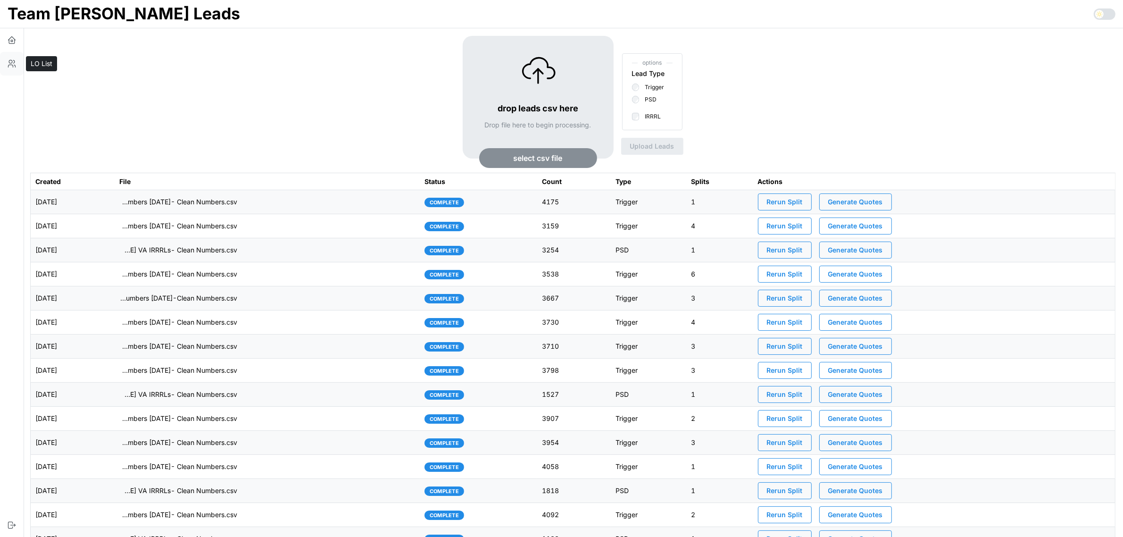
click at [13, 61] on icon "button" at bounding box center [11, 63] width 9 height 9
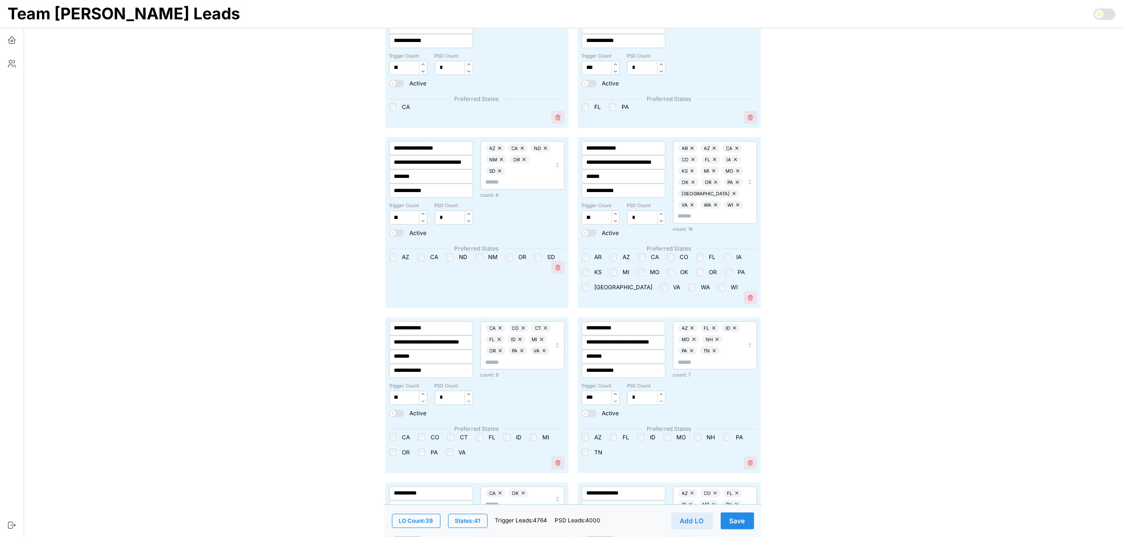
scroll to position [708, 0]
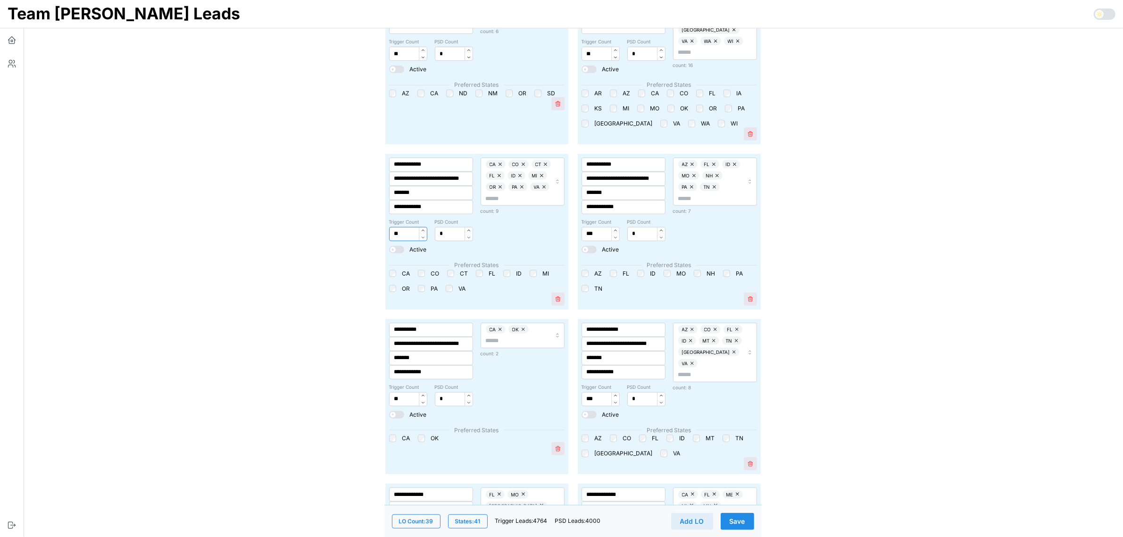
click at [397, 227] on input "**" at bounding box center [408, 234] width 38 height 14
type input "***"
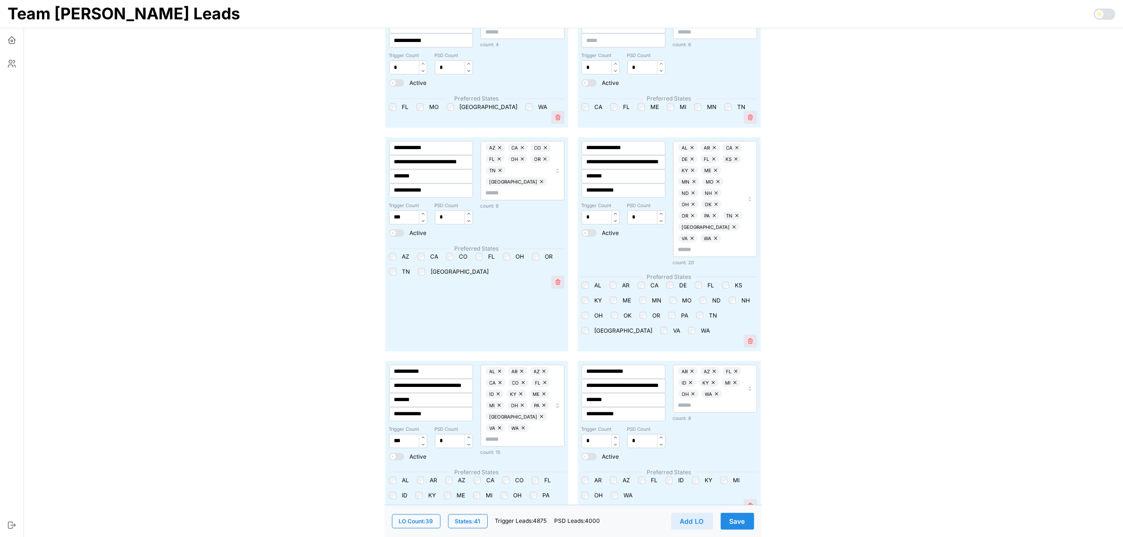
scroll to position [1238, 0]
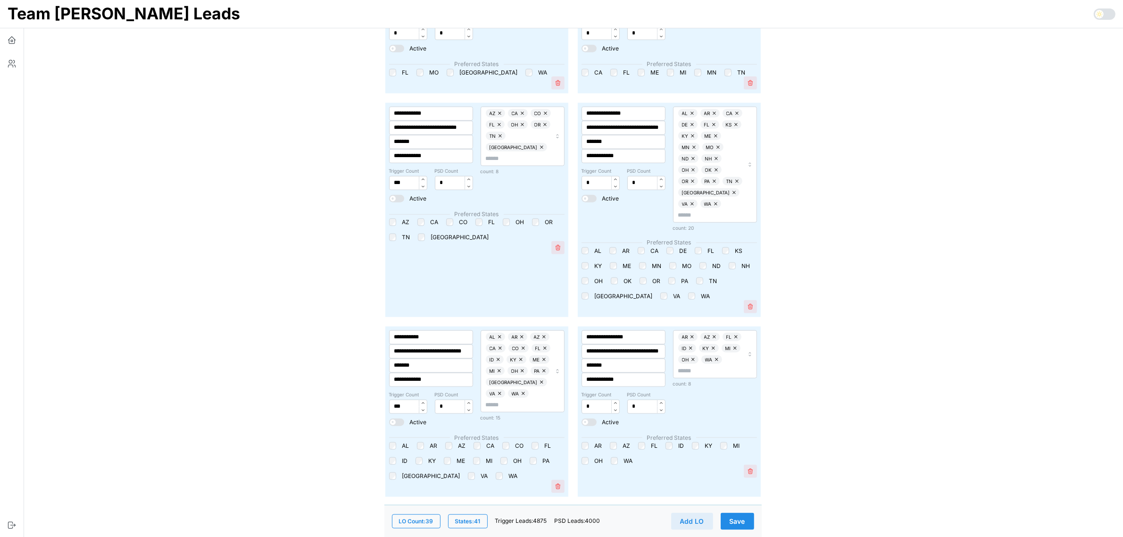
click at [740, 523] on span "Save" at bounding box center [738, 521] width 16 height 16
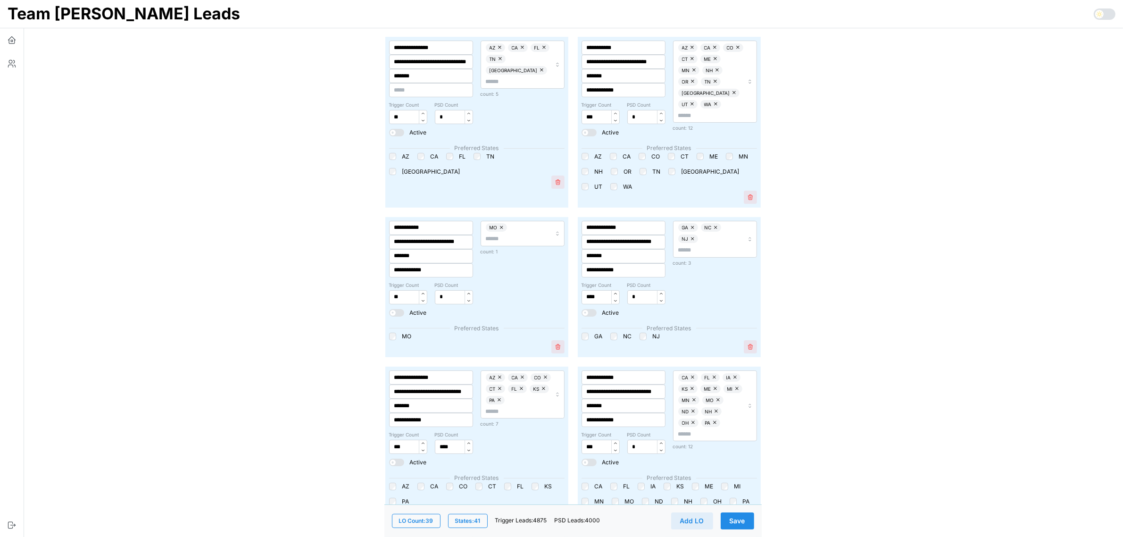
click at [742, 515] on span "Save" at bounding box center [738, 521] width 16 height 16
click at [13, 39] on icon "button" at bounding box center [11, 39] width 9 height 9
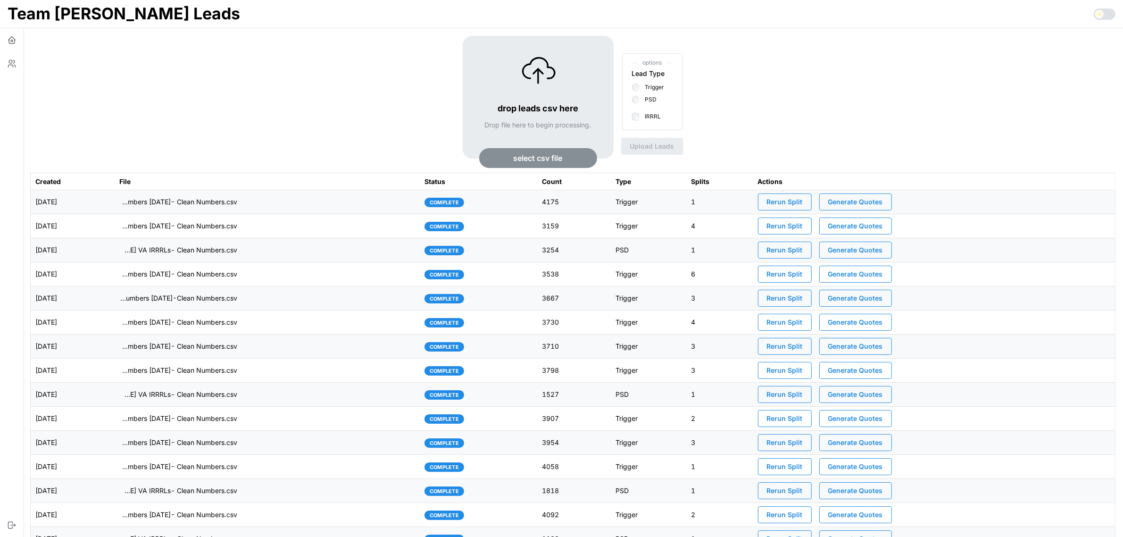
click at [794, 204] on span "Rerun Split" at bounding box center [785, 202] width 36 height 16
click at [8, 64] on icon "button" at bounding box center [11, 63] width 9 height 9
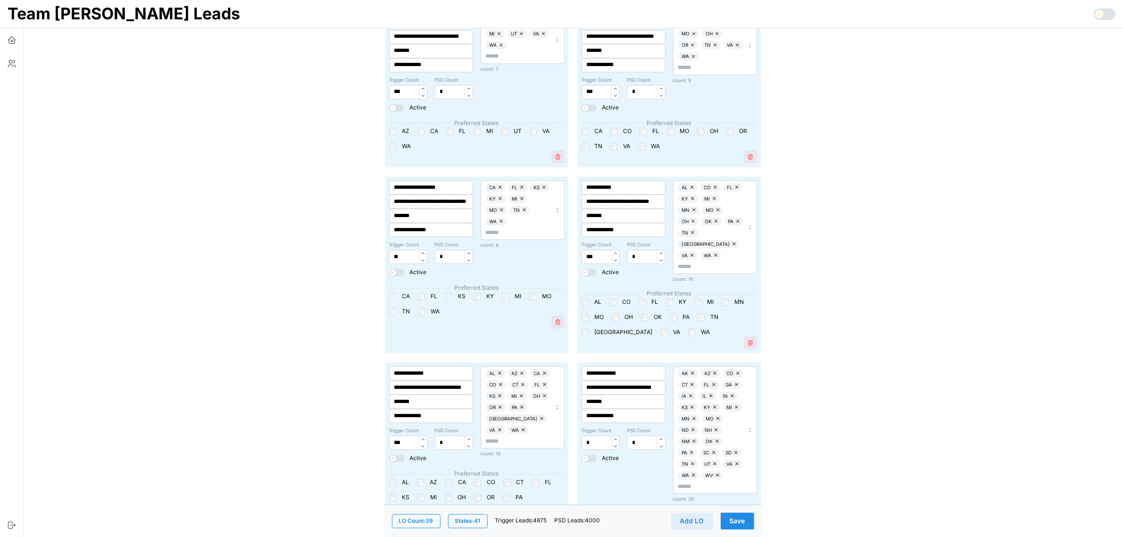
scroll to position [2476, 0]
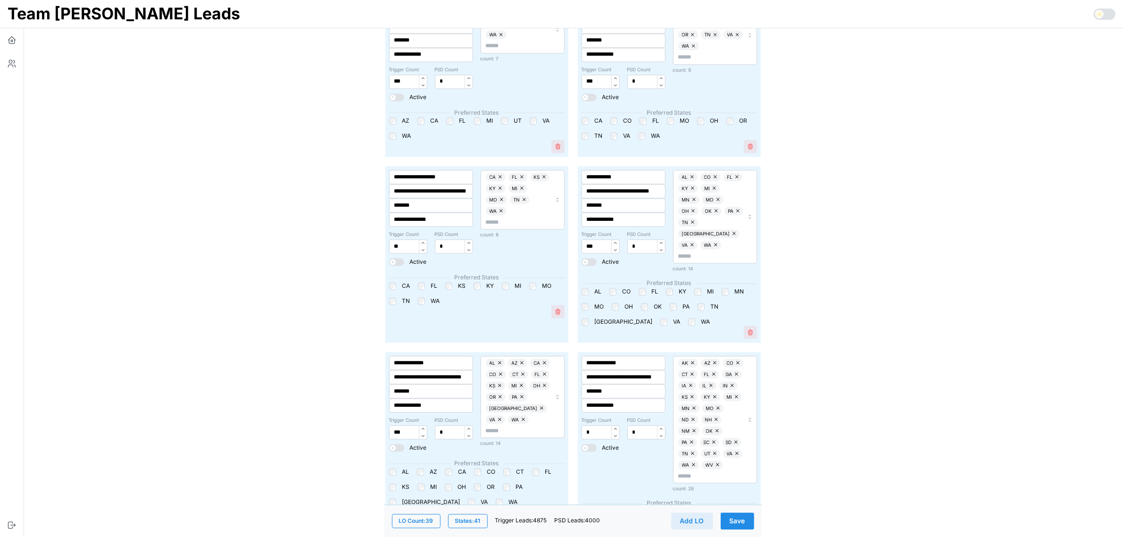
click at [389, 483] on div at bounding box center [393, 487] width 8 height 8
click at [741, 520] on span "Save" at bounding box center [738, 521] width 16 height 16
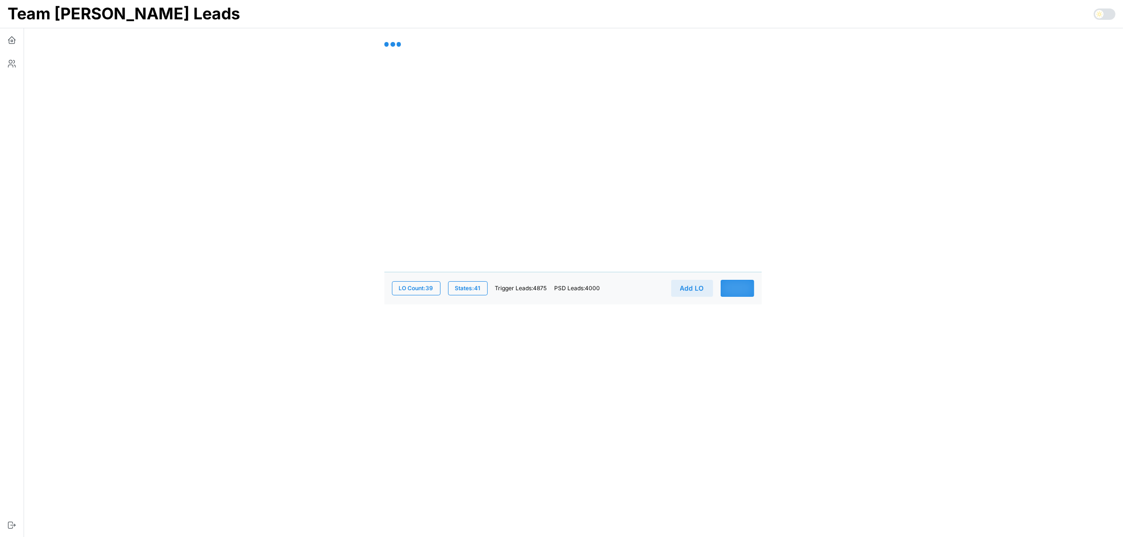
scroll to position [0, 0]
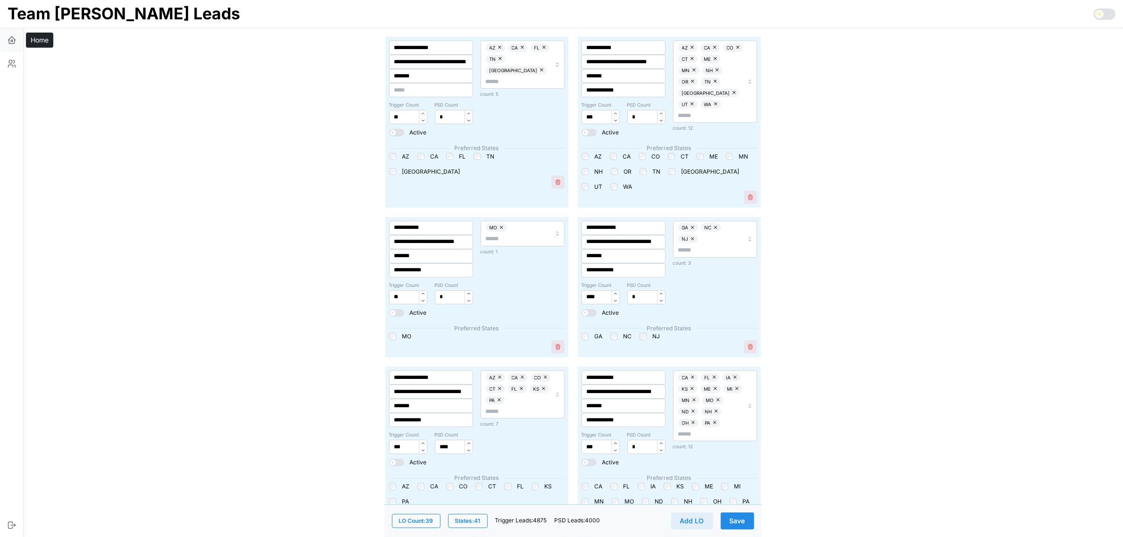
click at [9, 41] on icon "button" at bounding box center [11, 39] width 9 height 9
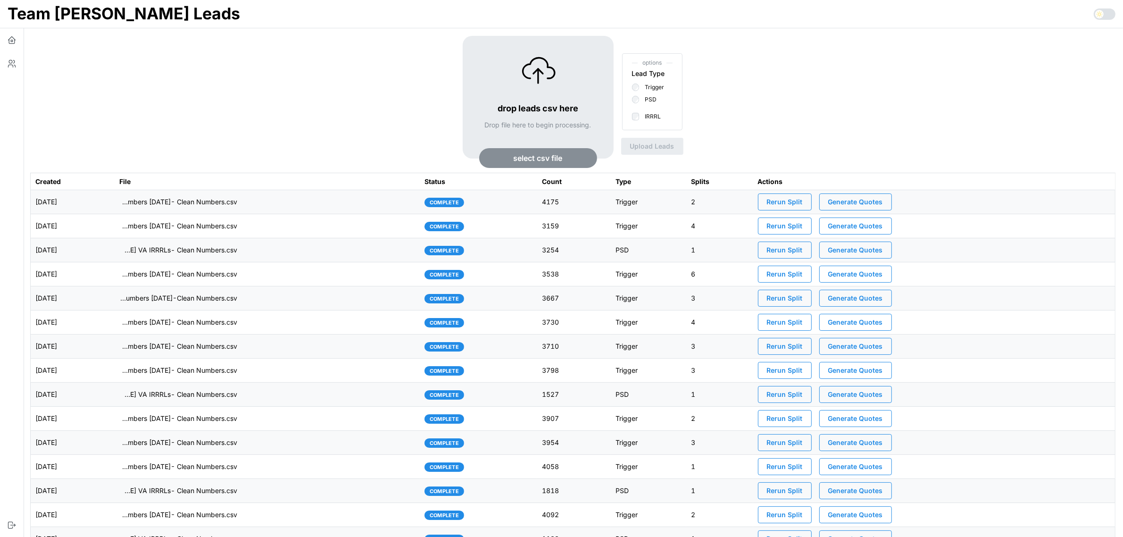
click at [803, 203] on span "Rerun Split" at bounding box center [785, 202] width 36 height 16
click at [12, 60] on icon "button" at bounding box center [10, 61] width 3 height 3
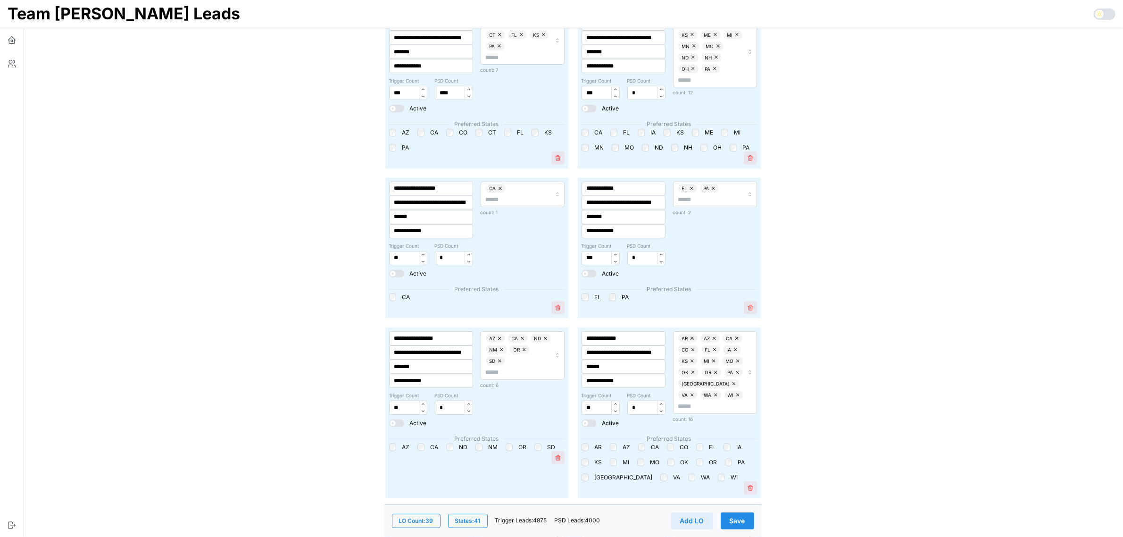
scroll to position [413, 0]
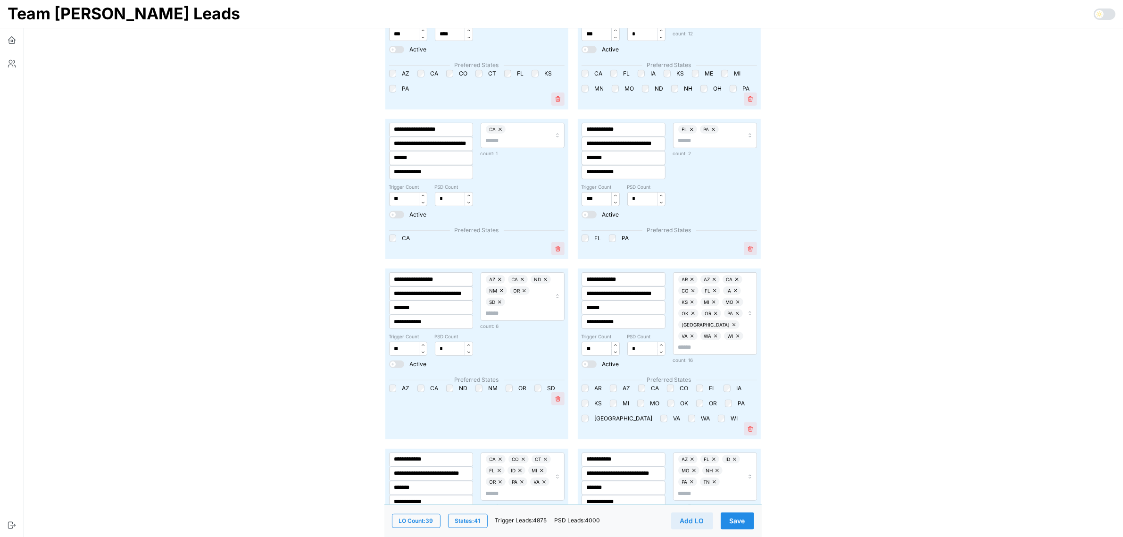
click at [743, 519] on span "Save" at bounding box center [738, 521] width 16 height 16
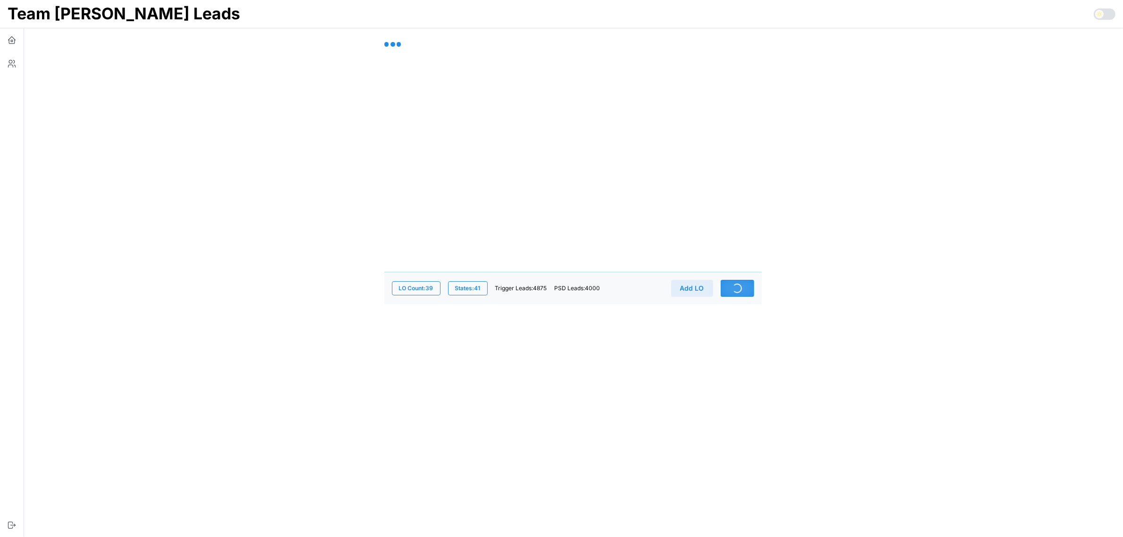
scroll to position [0, 0]
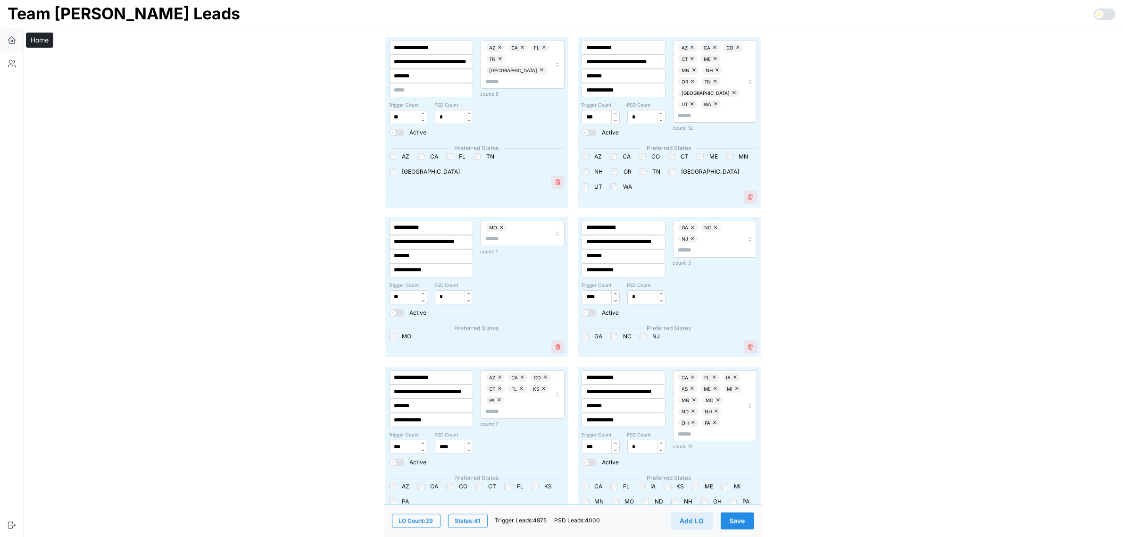
click at [10, 39] on icon "button" at bounding box center [11, 39] width 9 height 9
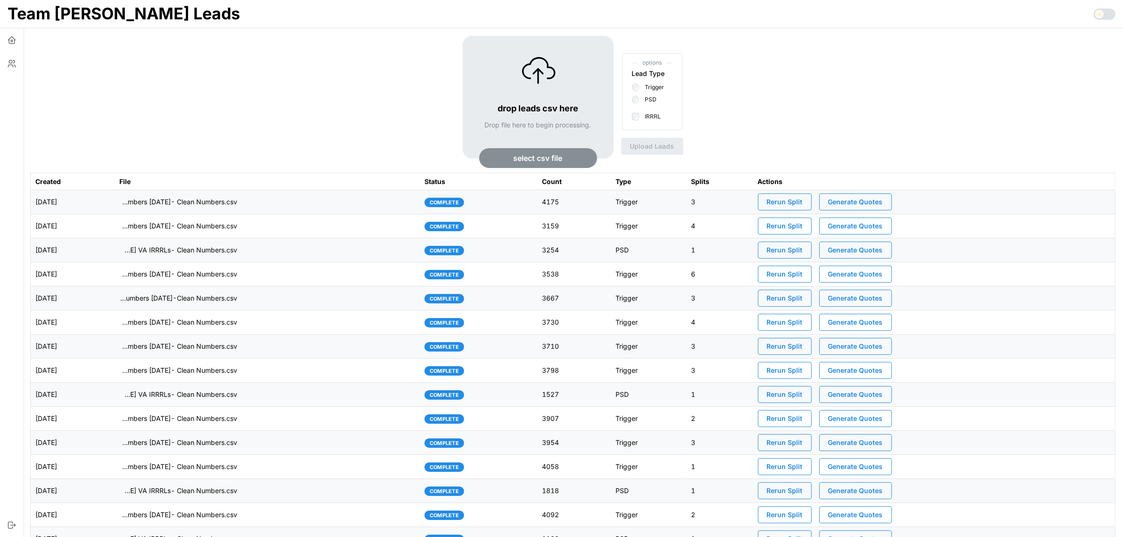
click at [803, 199] on span "Rerun Split" at bounding box center [785, 202] width 36 height 16
click at [12, 64] on icon "button" at bounding box center [11, 63] width 9 height 9
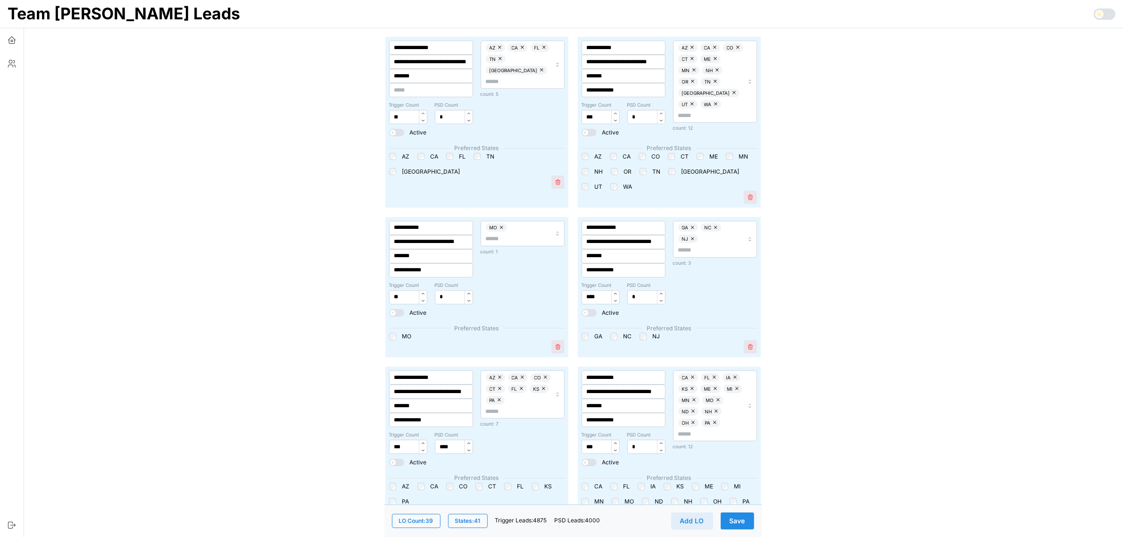
click at [688, 46] on button "button" at bounding box center [692, 47] width 9 height 8
click at [689, 46] on button "button" at bounding box center [693, 47] width 9 height 8
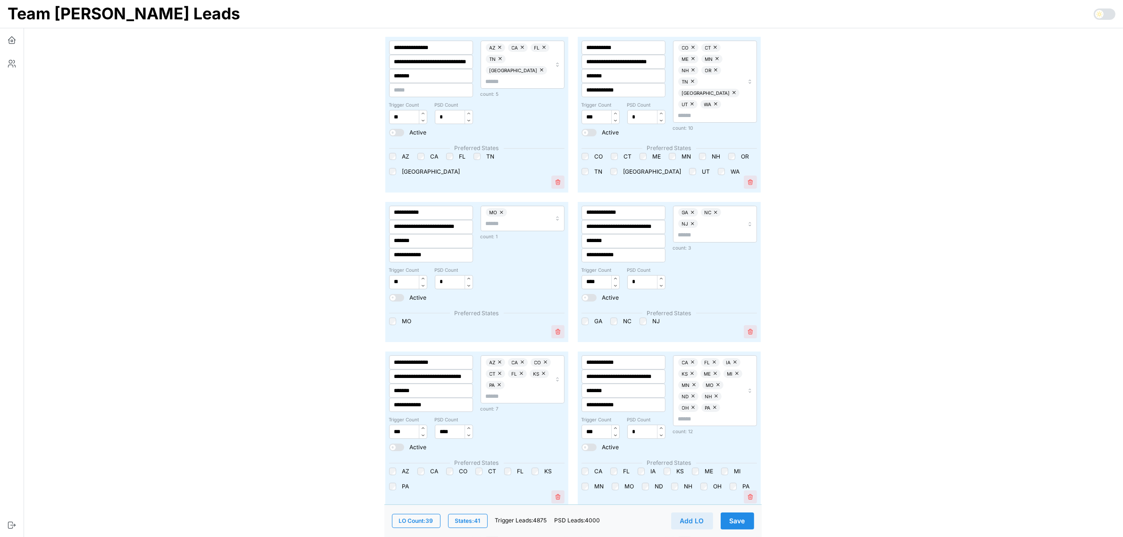
click at [689, 46] on button "button" at bounding box center [693, 47] width 9 height 8
click at [688, 46] on button "button" at bounding box center [692, 47] width 9 height 8
click at [689, 46] on button "button" at bounding box center [693, 47] width 9 height 8
click at [730, 46] on button "button" at bounding box center [734, 47] width 9 height 8
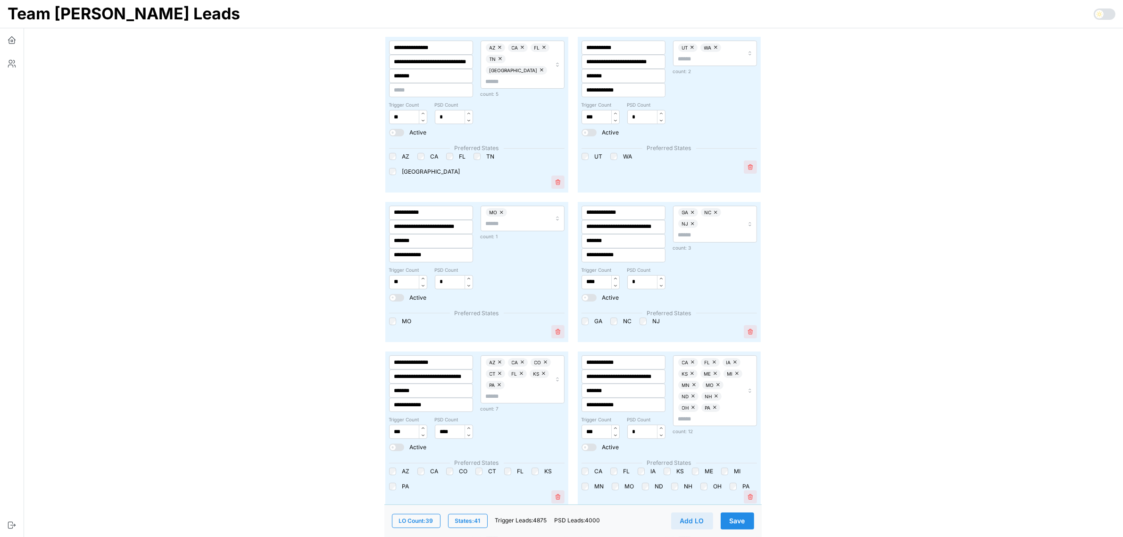
click at [688, 46] on button "button" at bounding box center [692, 47] width 9 height 8
click at [690, 46] on button "button" at bounding box center [694, 47] width 9 height 8
click at [741, 520] on span "Save" at bounding box center [738, 521] width 16 height 16
click at [678, 47] on input "text" at bounding box center [710, 47] width 65 height 9
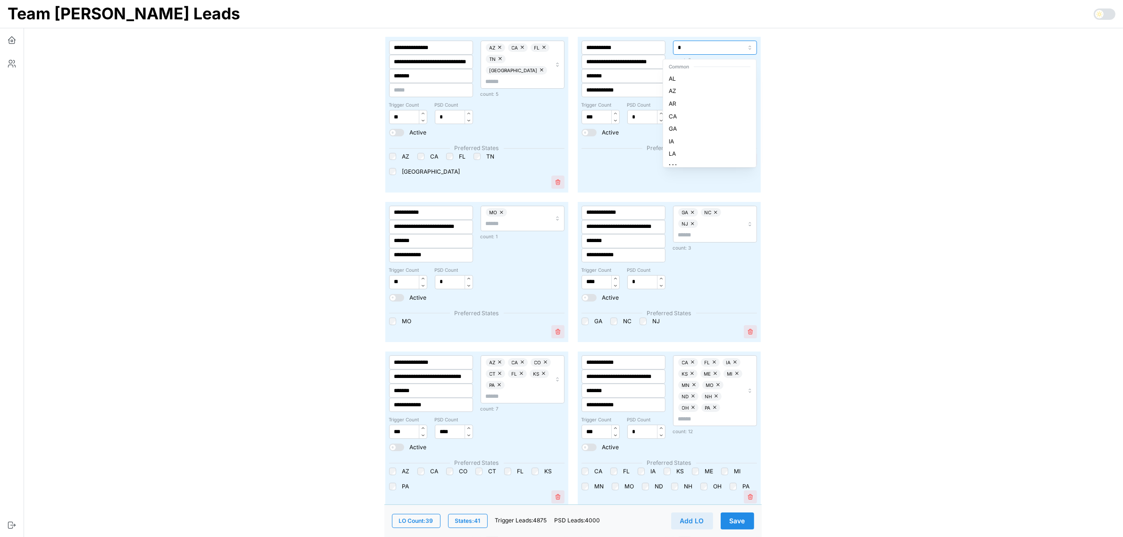
type input "**"
click at [679, 80] on div "AZ" at bounding box center [709, 78] width 89 height 13
type input "**"
click at [686, 76] on div "CA" at bounding box center [709, 78] width 89 height 13
type input "**"
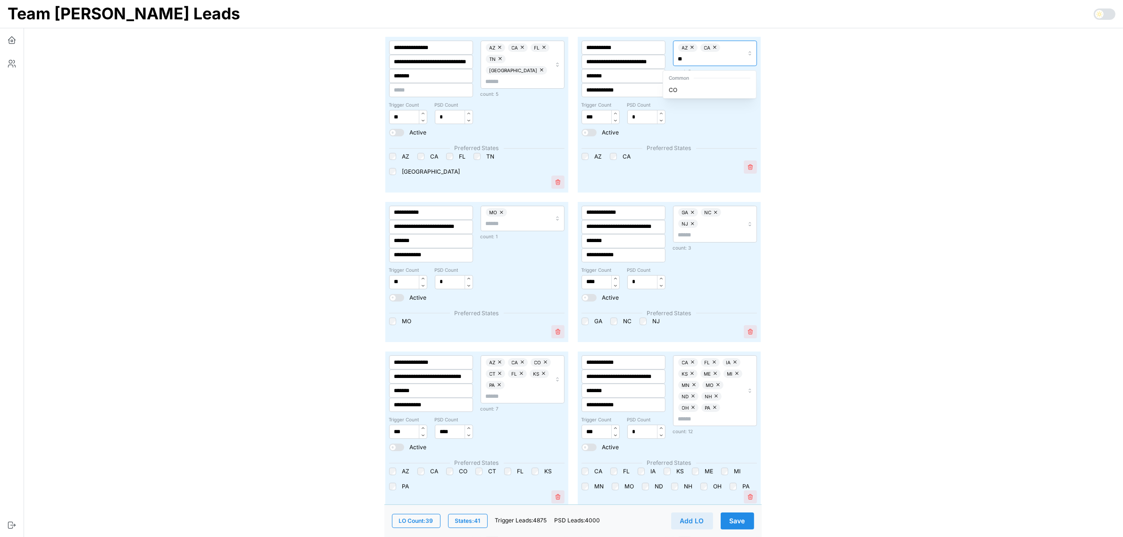
click at [694, 90] on div "CO" at bounding box center [709, 89] width 89 height 13
type input "**"
click at [680, 95] on div "CT" at bounding box center [709, 89] width 89 height 13
type input "**"
click at [683, 89] on div "ME" at bounding box center [709, 89] width 89 height 13
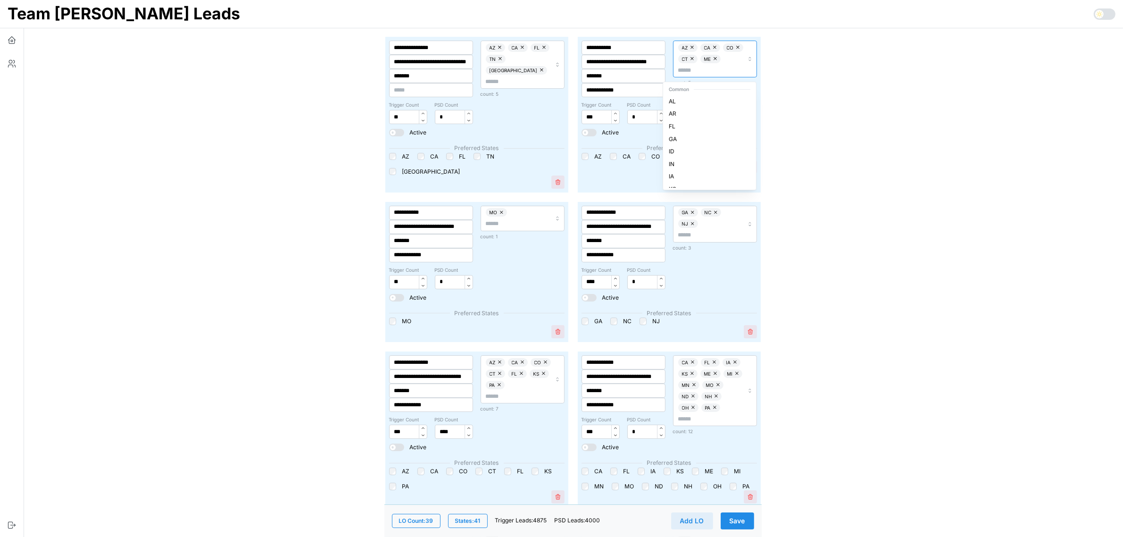
click at [708, 70] on input "text" at bounding box center [710, 70] width 65 height 9
type input "**"
click at [685, 99] on div "MN" at bounding box center [709, 101] width 89 height 13
type input "**"
click at [696, 95] on div "NH" at bounding box center [709, 101] width 89 height 13
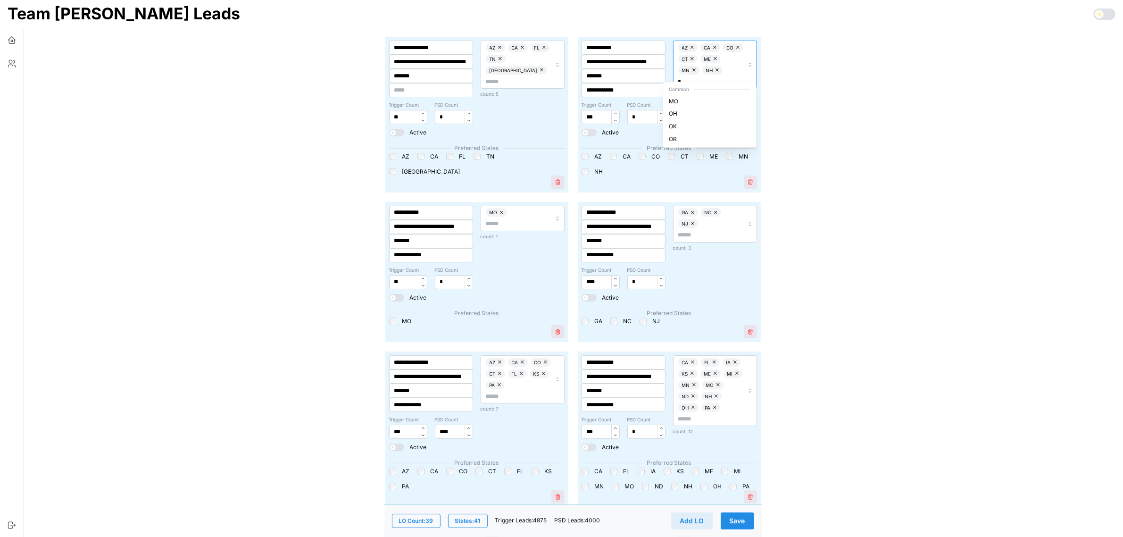
type input "**"
click at [669, 105] on span "OR" at bounding box center [673, 101] width 8 height 9
type input "**"
click at [685, 117] on div "TN" at bounding box center [709, 112] width 89 height 13
type input "**"
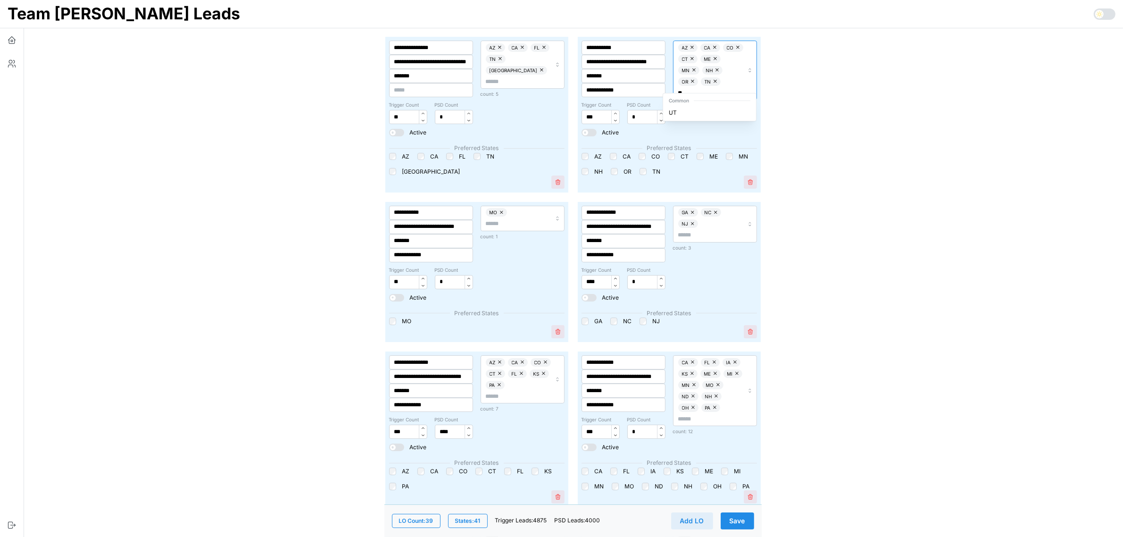
click at [691, 112] on div "UT" at bounding box center [709, 112] width 89 height 13
type input "**"
click at [681, 111] on div "WA" at bounding box center [709, 112] width 89 height 13
drag, startPoint x: 683, startPoint y: 82, endPoint x: 743, endPoint y: 124, distance: 73.5
click at [734, 81] on button "button" at bounding box center [738, 81] width 9 height 8
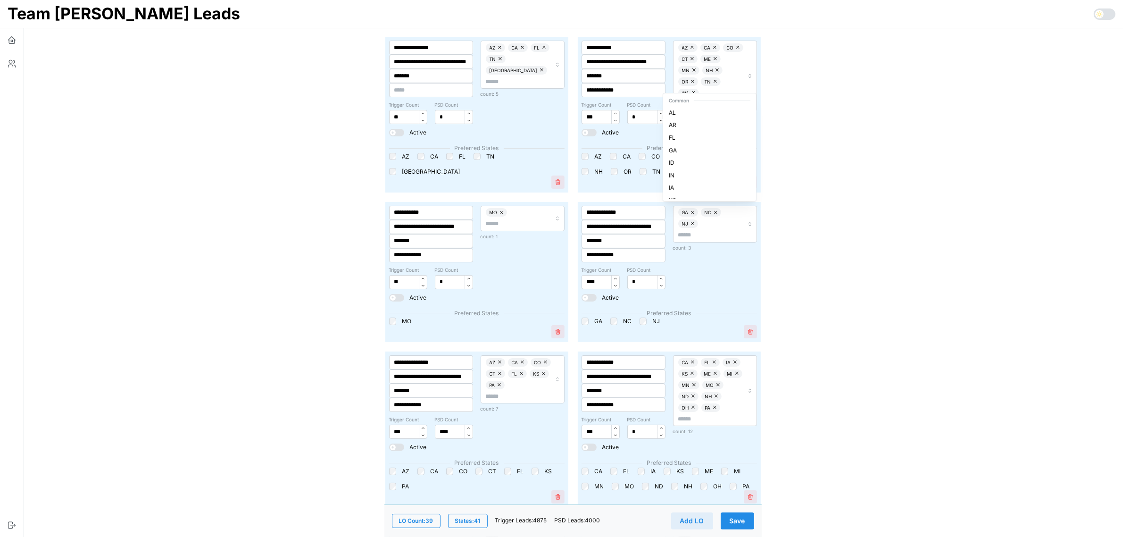
click at [745, 517] on button "Save" at bounding box center [737, 520] width 33 height 17
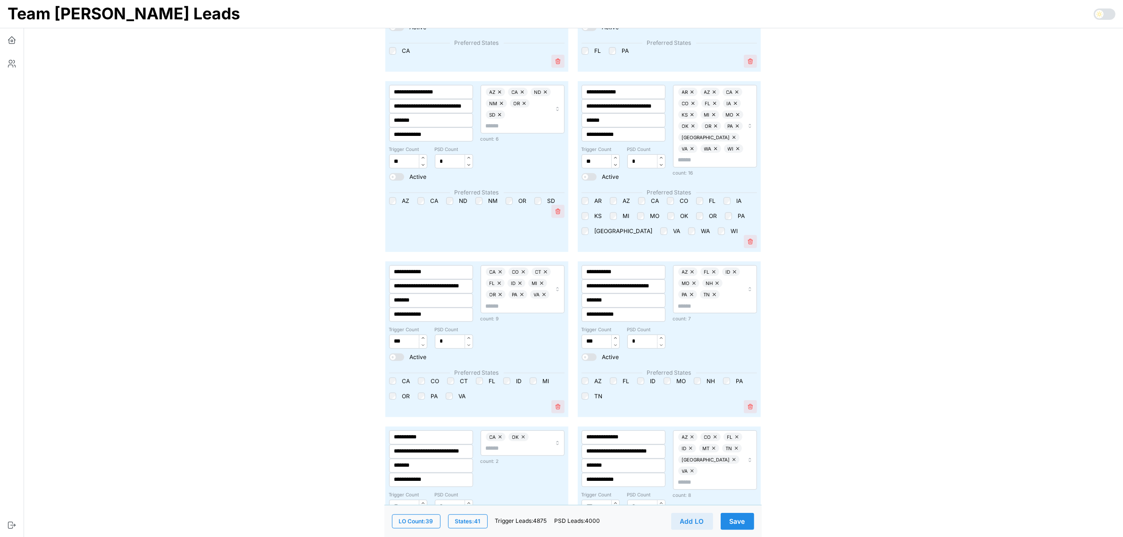
scroll to position [590, 0]
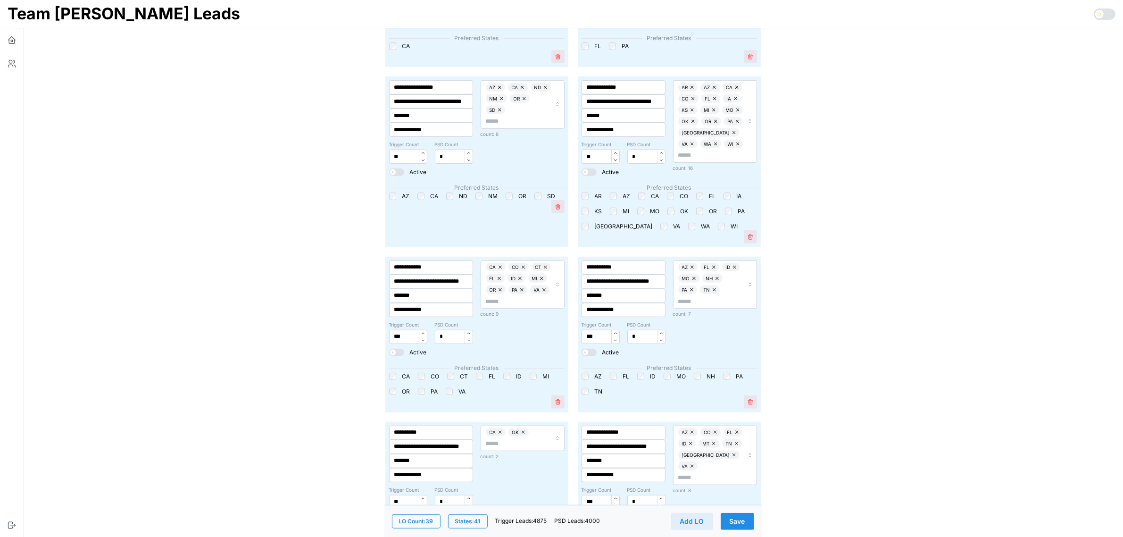
click at [739, 521] on span "Save" at bounding box center [738, 521] width 16 height 16
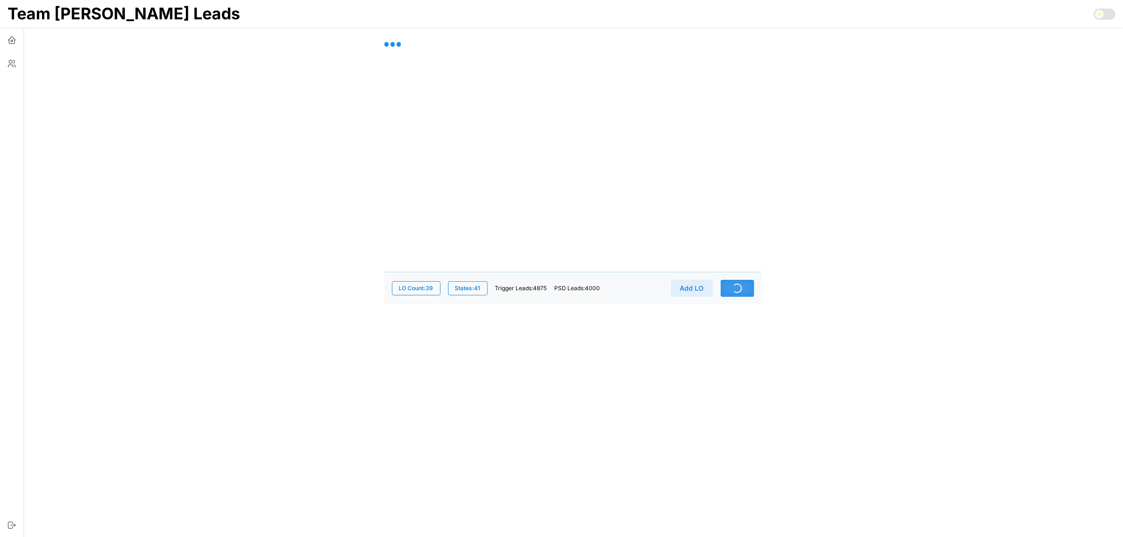
scroll to position [0, 0]
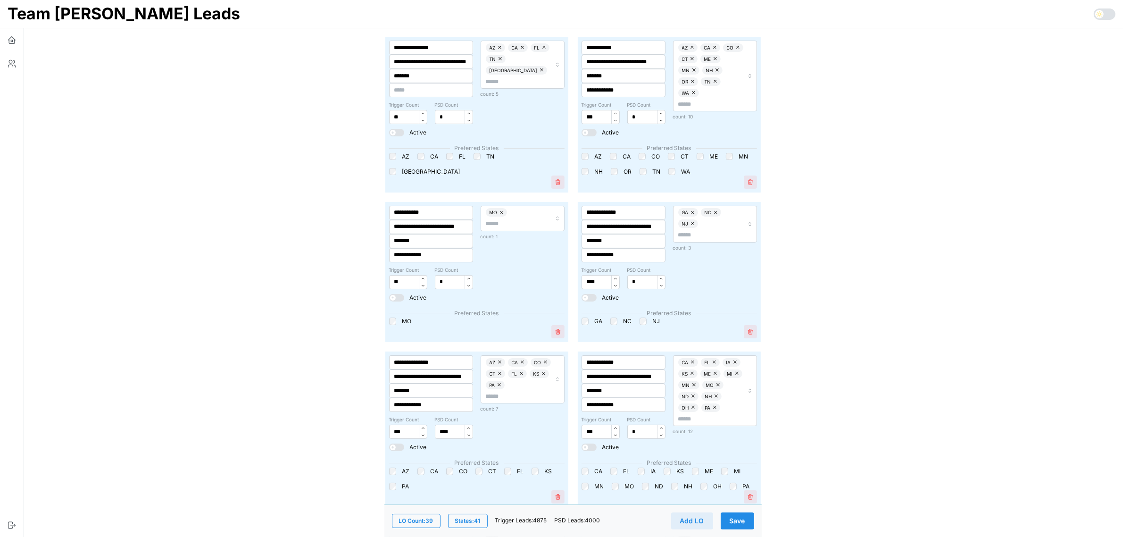
click at [749, 526] on button "Save" at bounding box center [737, 520] width 33 height 17
click at [11, 36] on icon "button" at bounding box center [11, 39] width 9 height 9
